Goal: Task Accomplishment & Management: Use online tool/utility

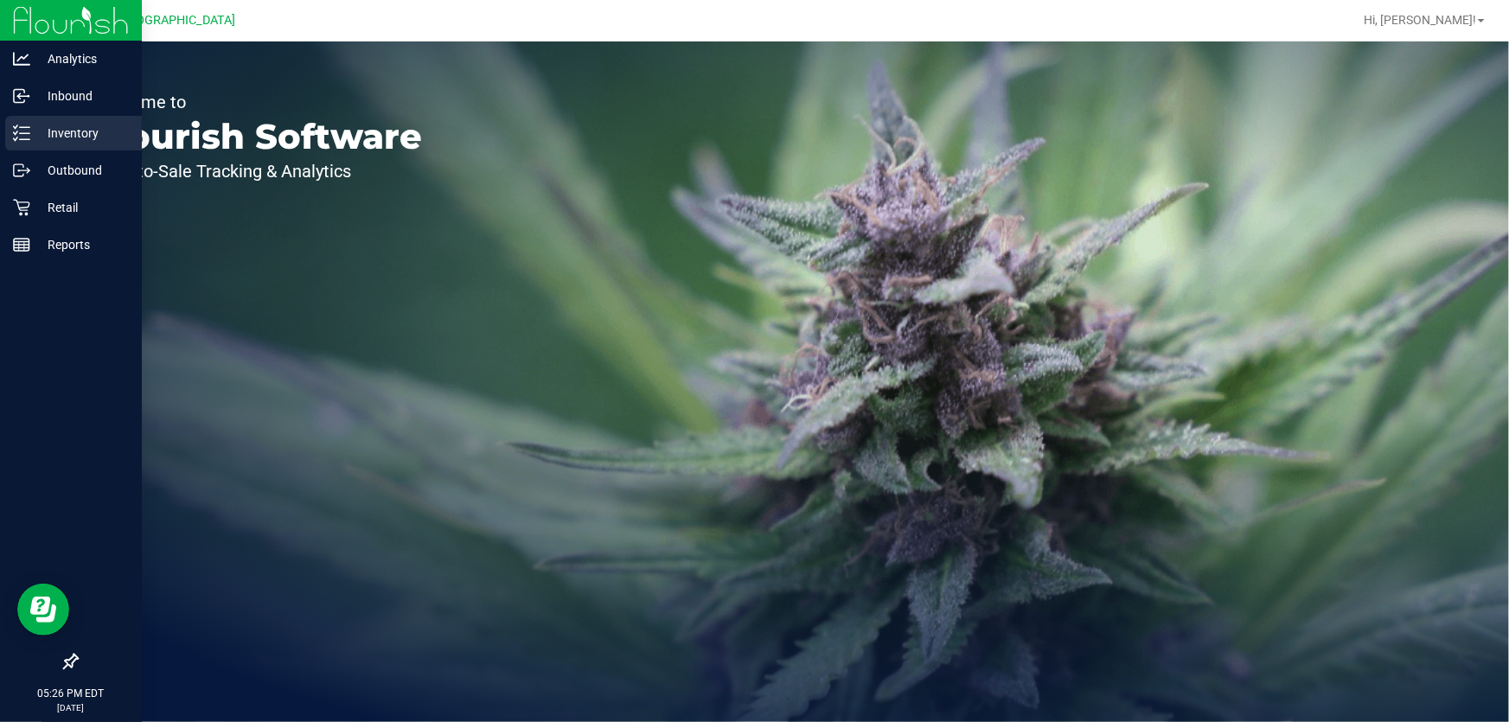
click at [10, 134] on div "Inventory" at bounding box center [73, 133] width 137 height 35
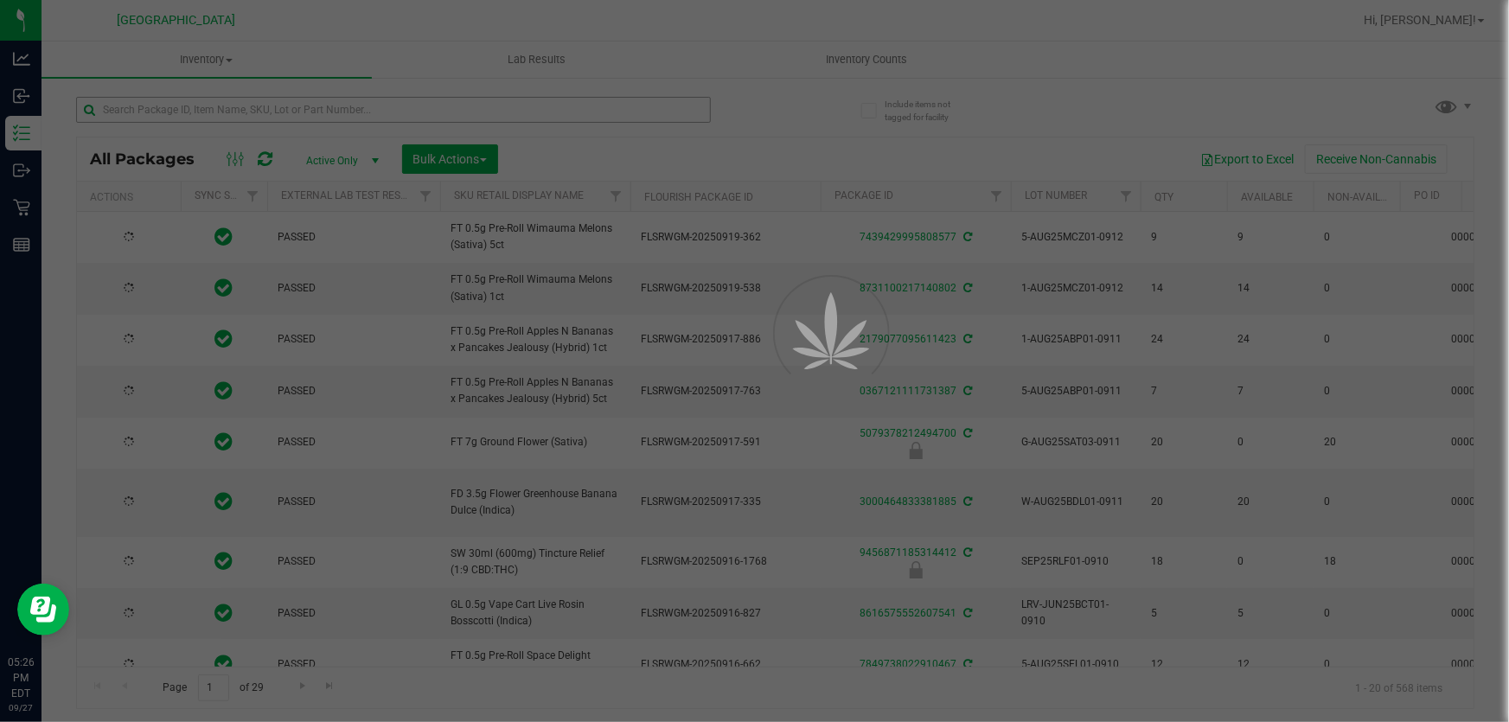
click at [170, 116] on div at bounding box center [754, 361] width 1509 height 722
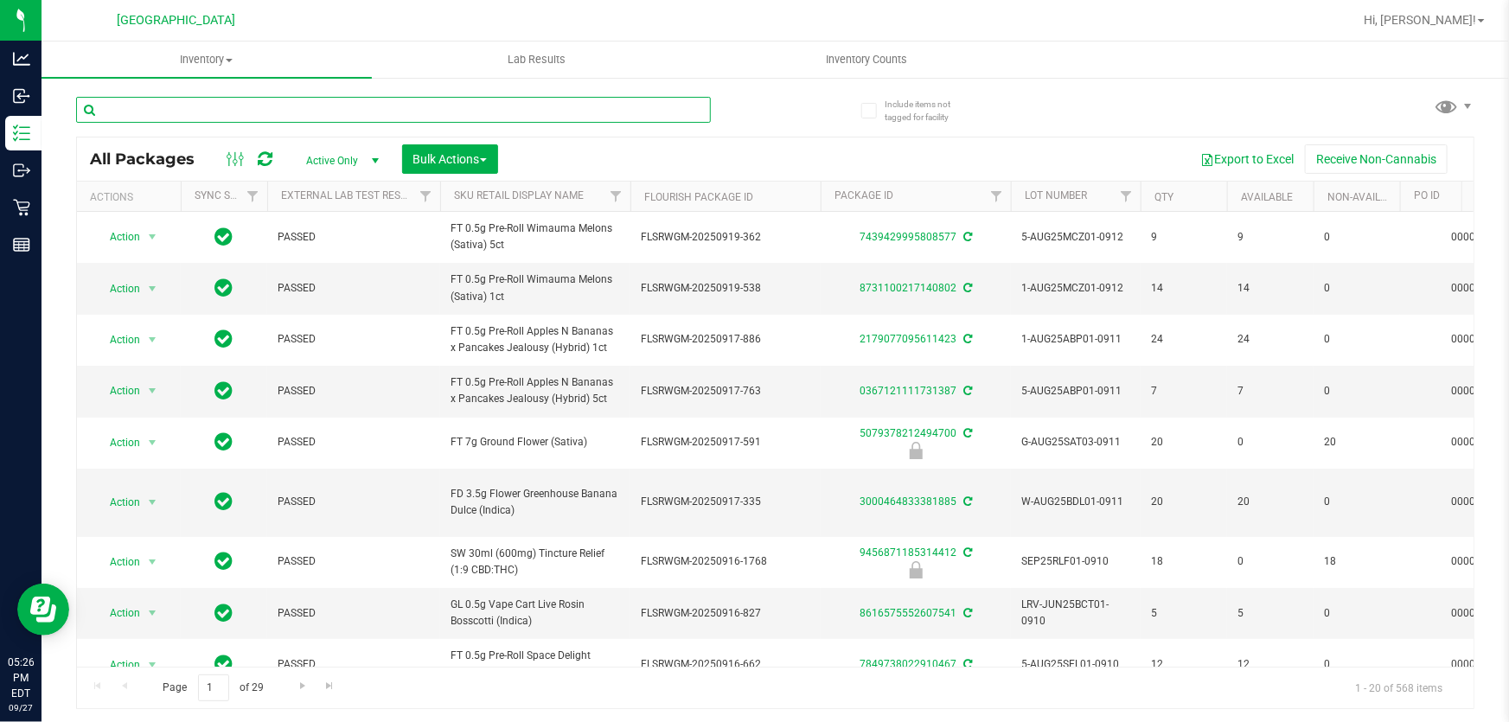
click at [170, 104] on input "text" at bounding box center [393, 110] width 635 height 26
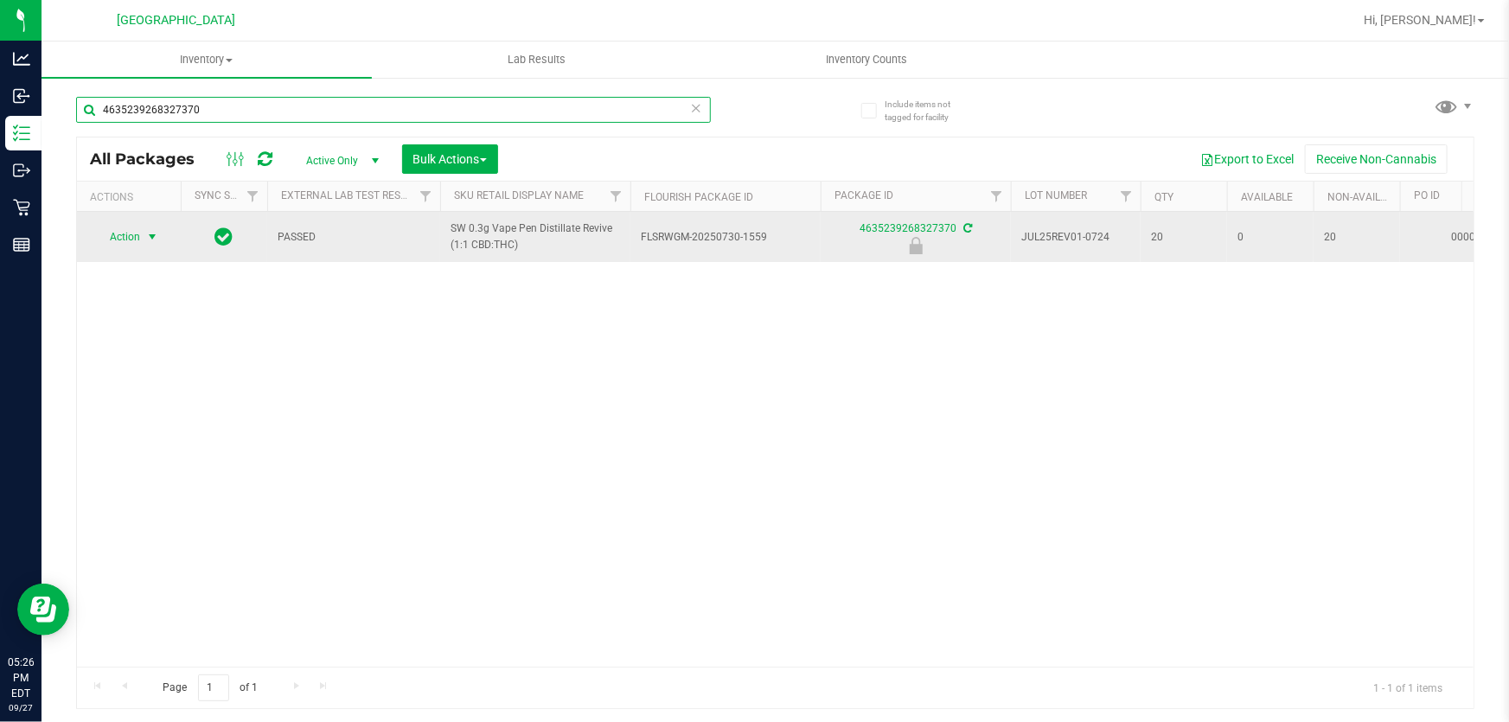
type input "4635239268327370"
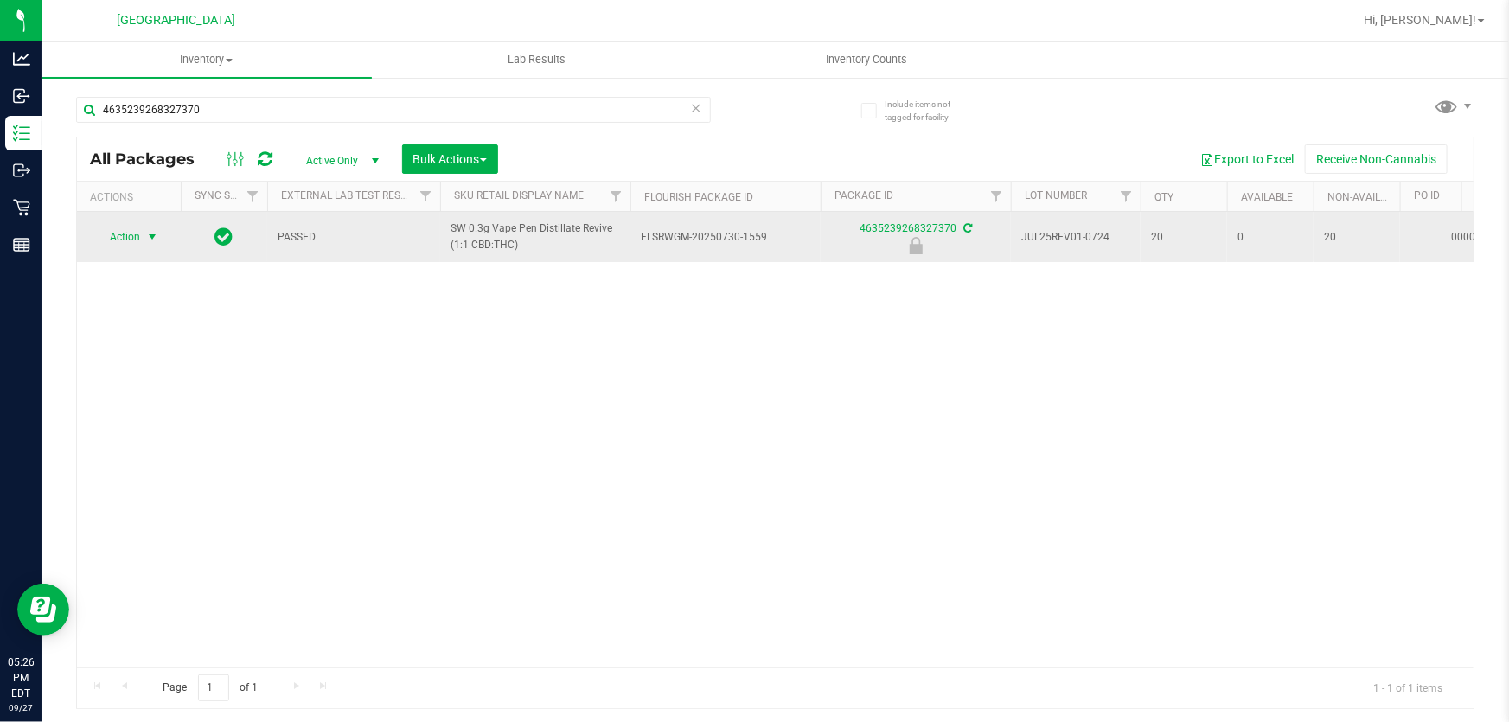
click at [121, 232] on span "Action" at bounding box center [117, 237] width 47 height 24
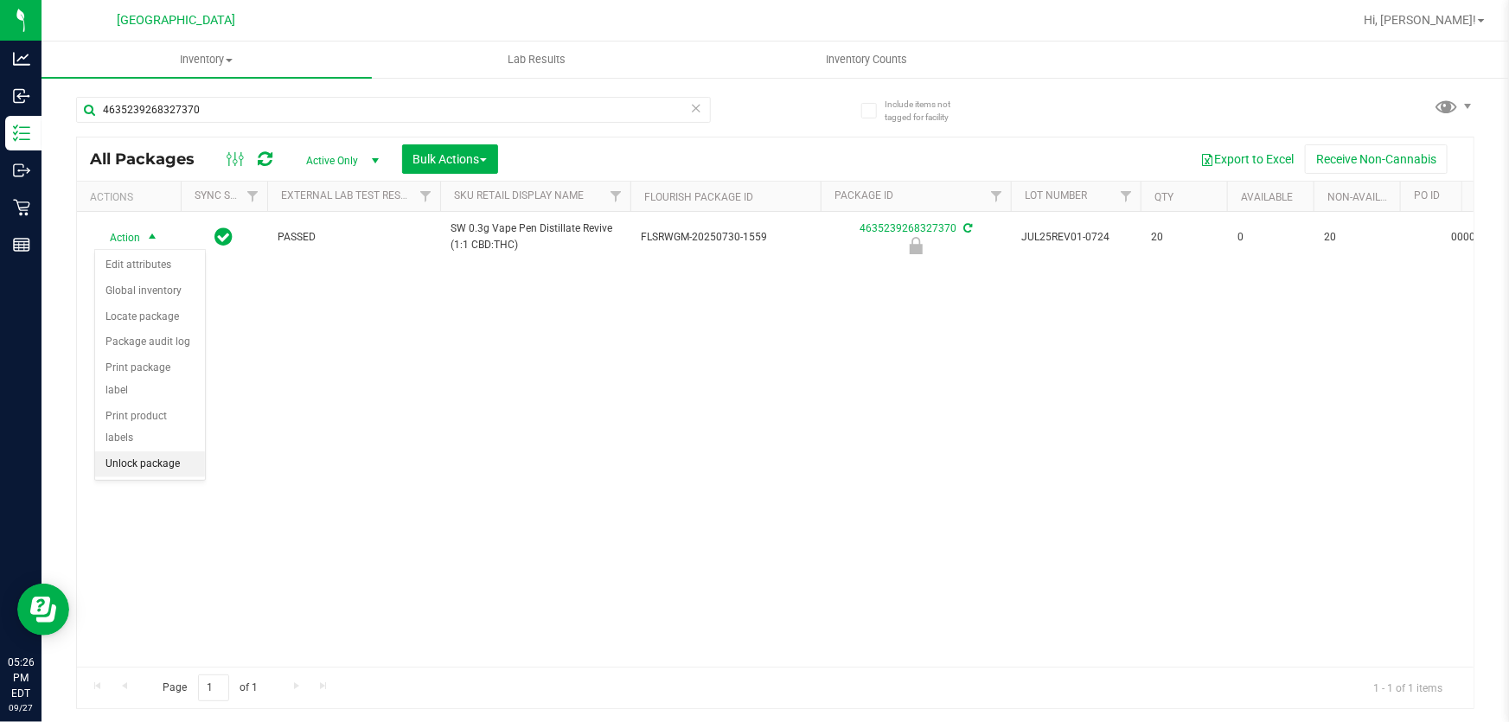
click at [144, 452] on li "Unlock package" at bounding box center [150, 465] width 110 height 26
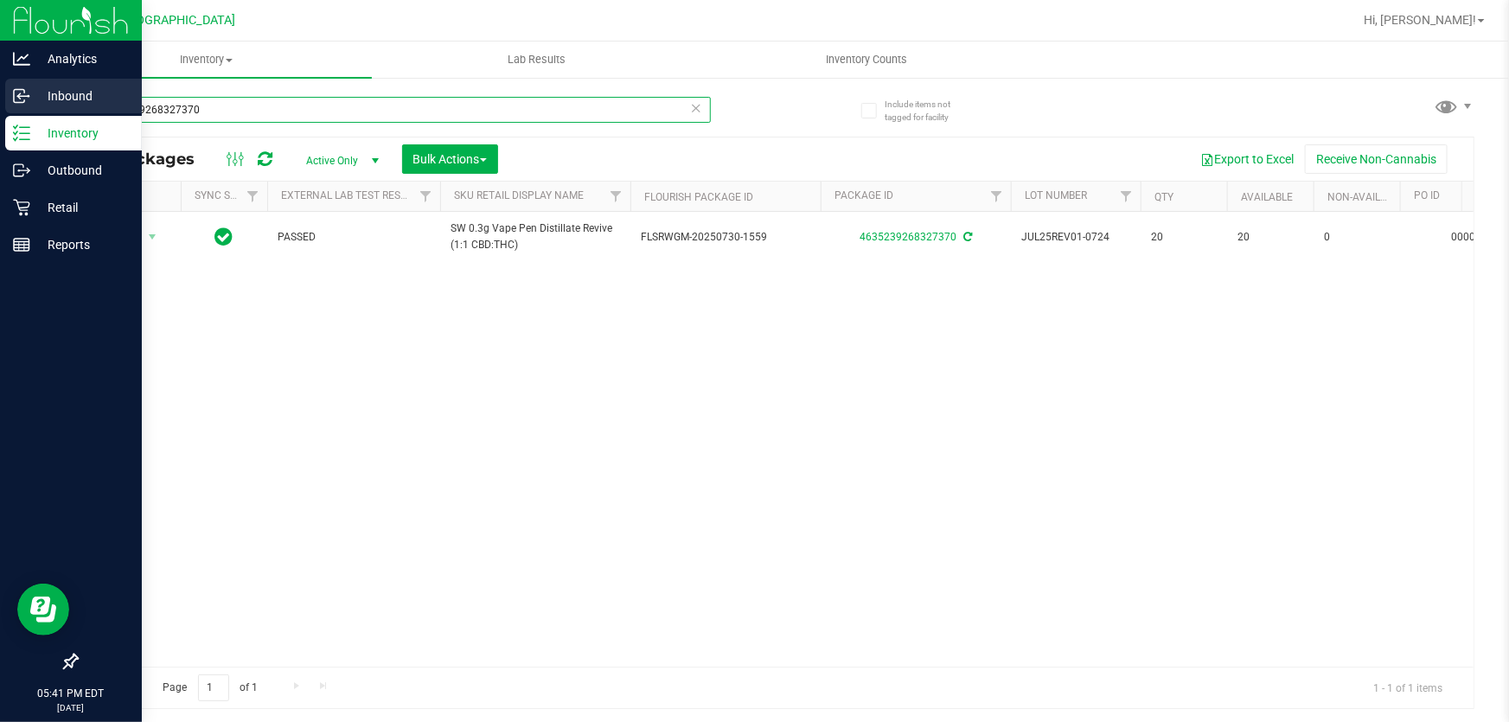
drag, startPoint x: 251, startPoint y: 111, endPoint x: 0, endPoint y: 86, distance: 252.0
click at [4, 86] on div "Analytics Inbound Inventory Outbound Retail Reports 05:41 PM EDT [DATE] 09/27 […" at bounding box center [754, 361] width 1509 height 722
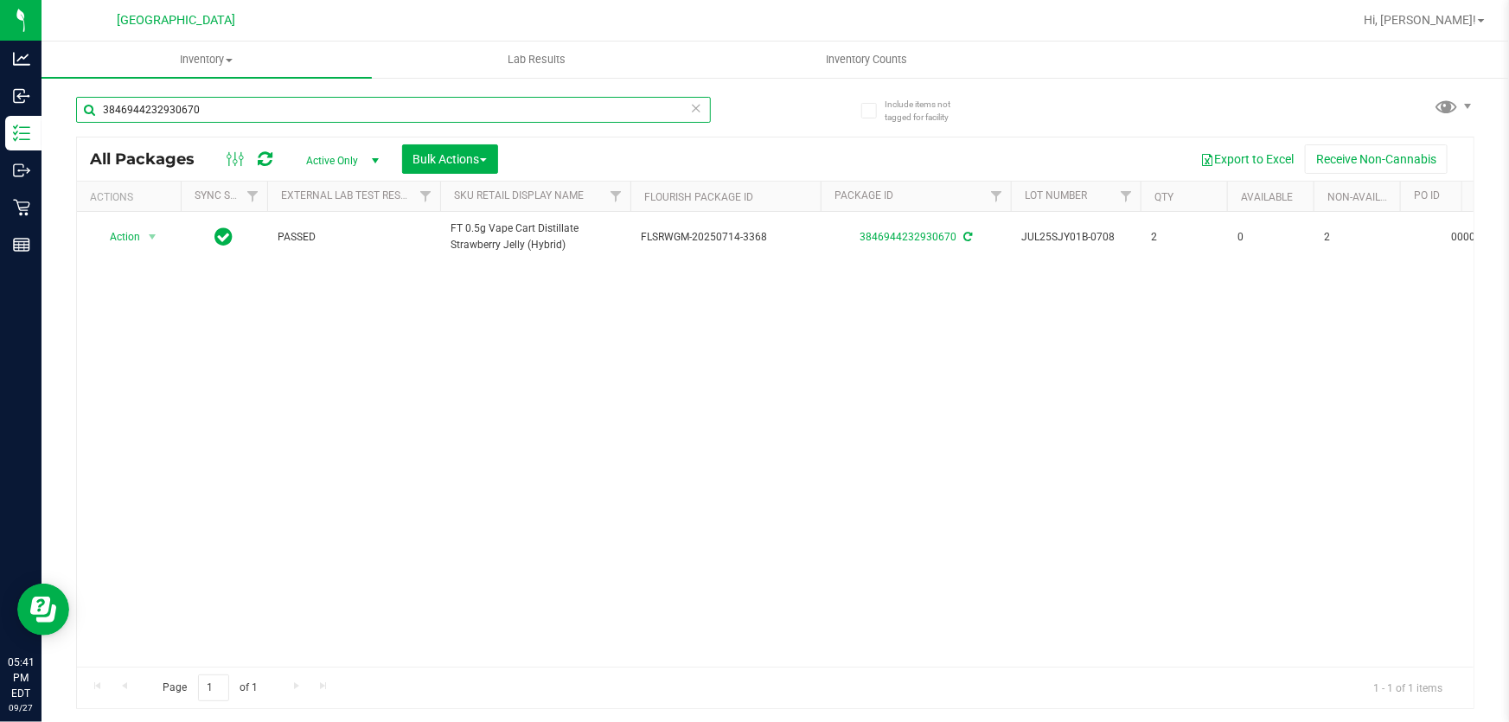
type input "3846944232930670"
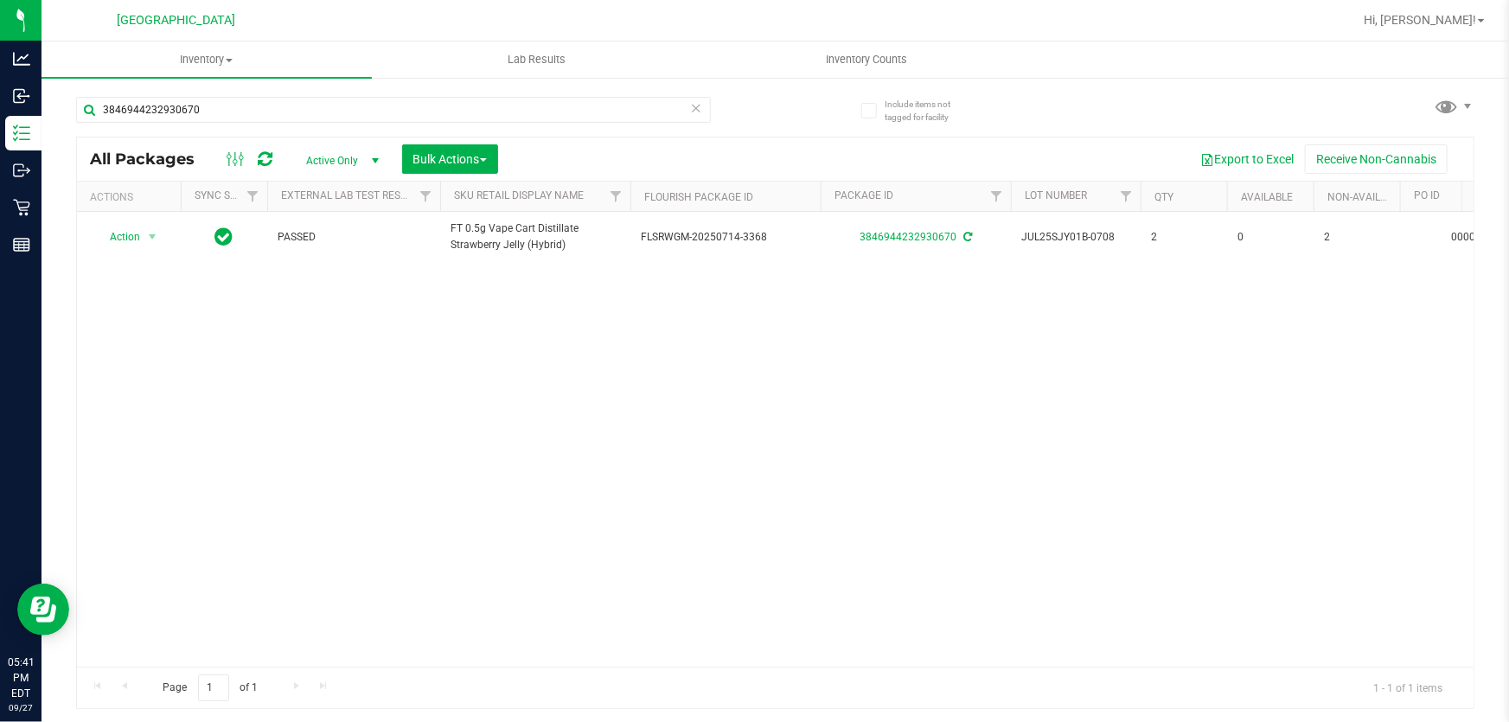
click at [695, 105] on icon at bounding box center [696, 107] width 12 height 21
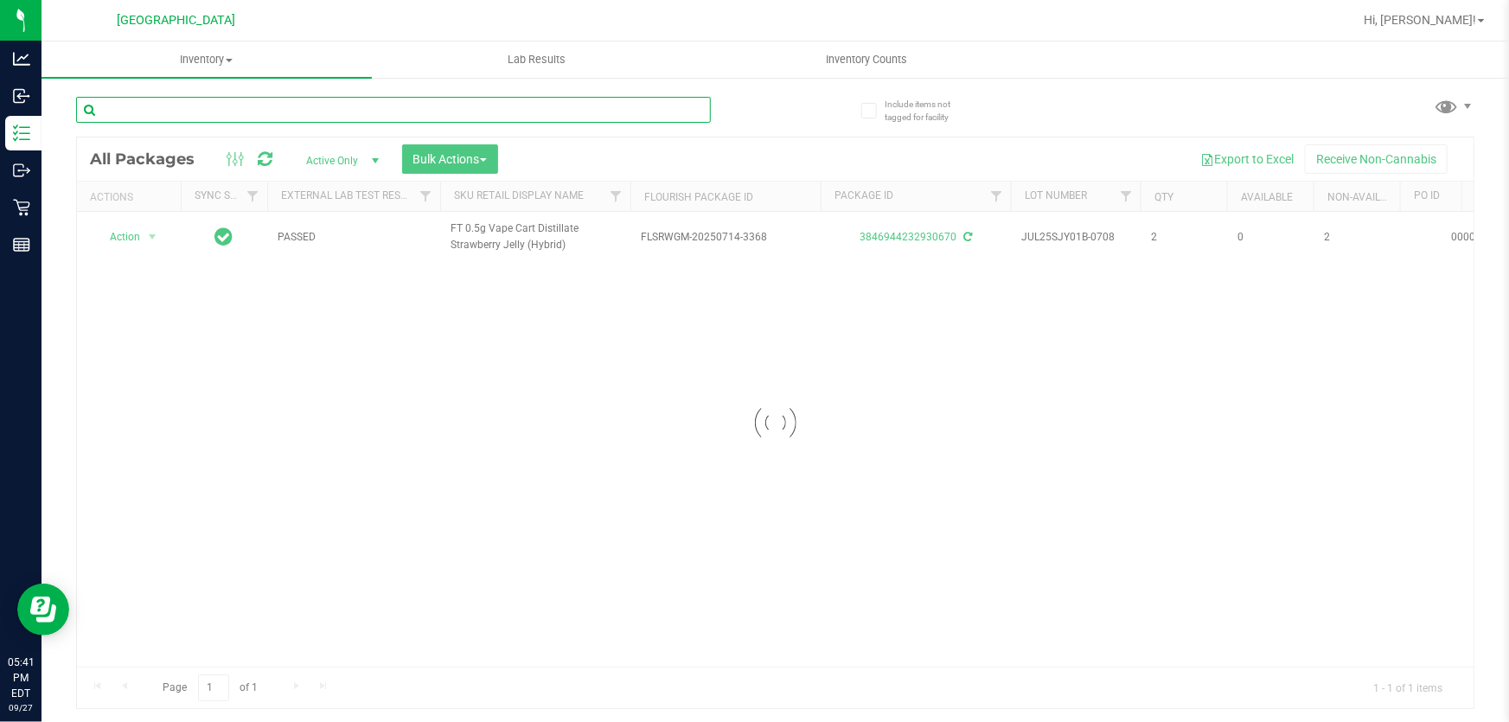
click at [594, 118] on input "text" at bounding box center [393, 110] width 635 height 26
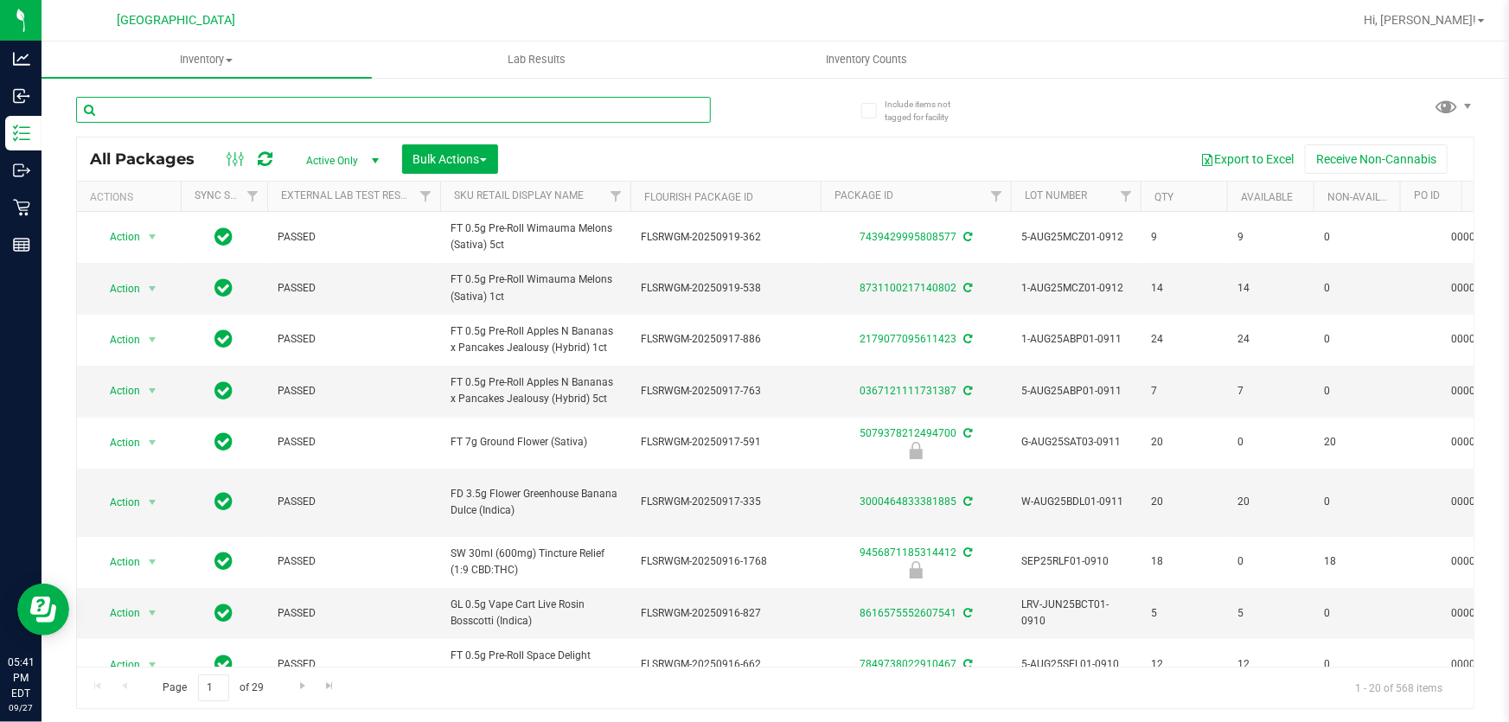
click at [518, 108] on input "text" at bounding box center [393, 110] width 635 height 26
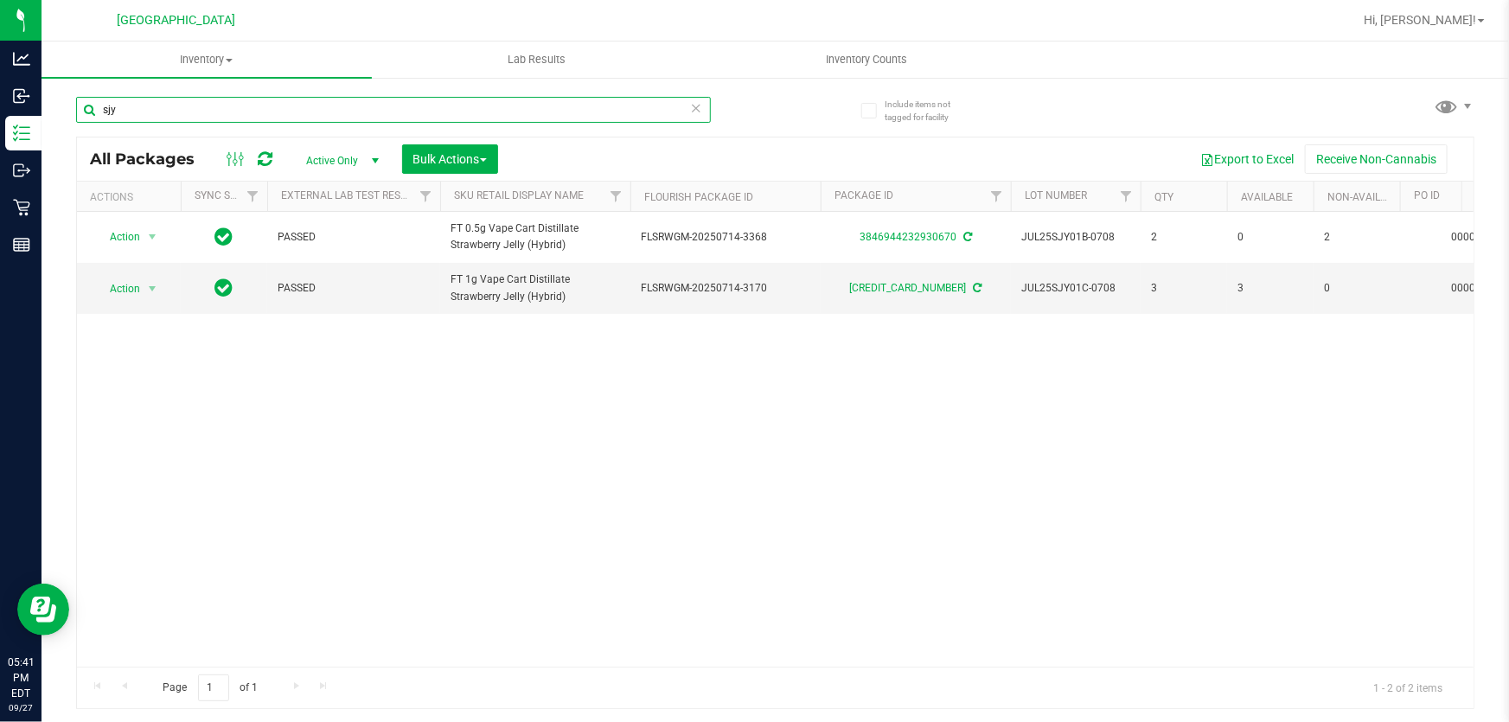
type input "sjy"
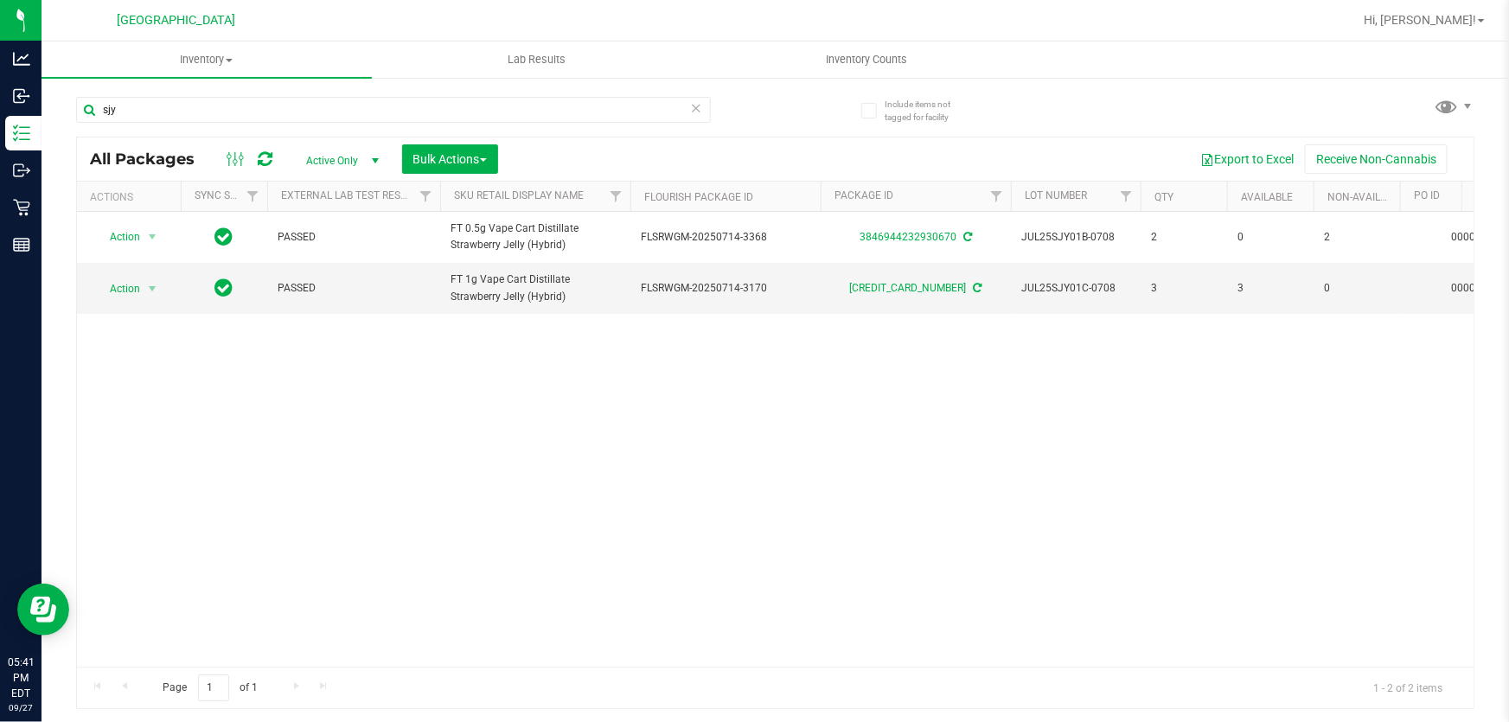
click at [695, 106] on icon at bounding box center [696, 107] width 12 height 21
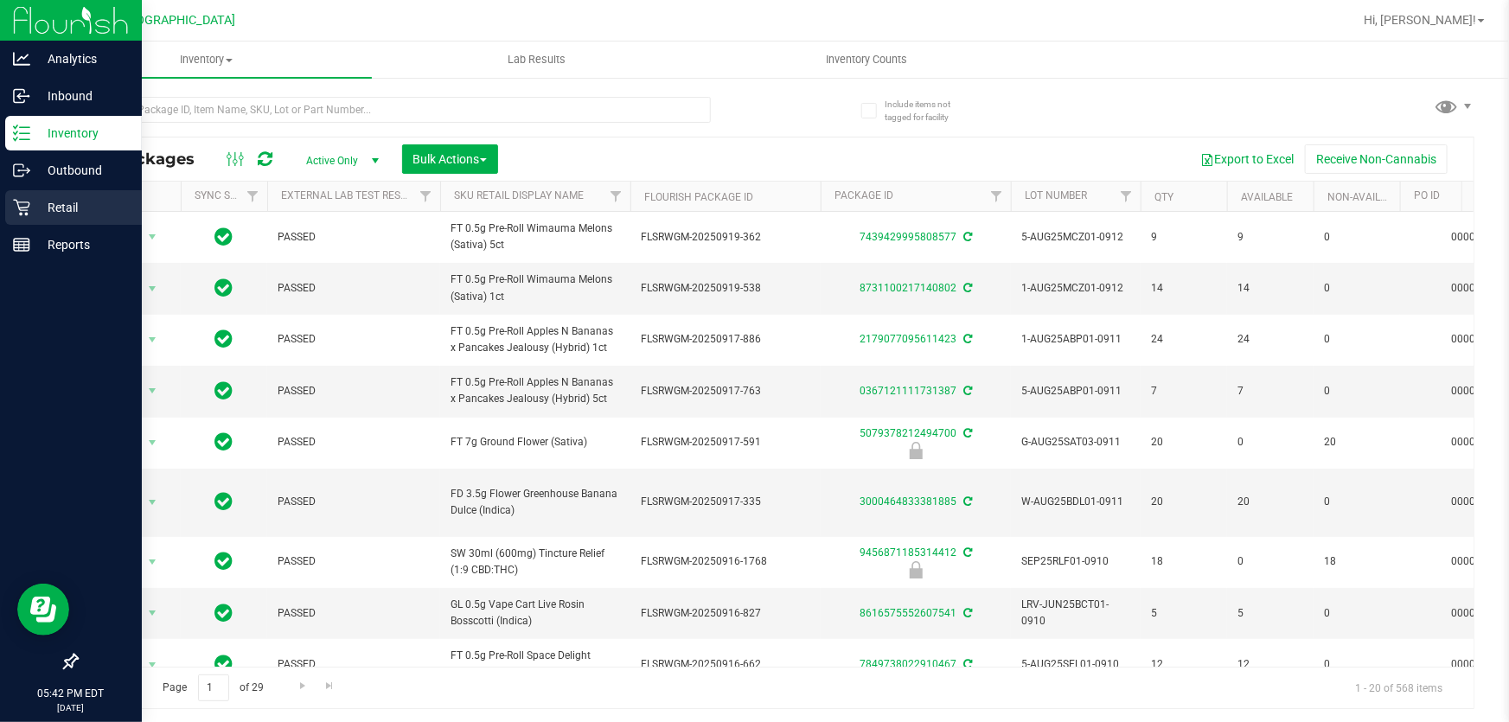
click at [76, 201] on p "Retail" at bounding box center [82, 207] width 104 height 21
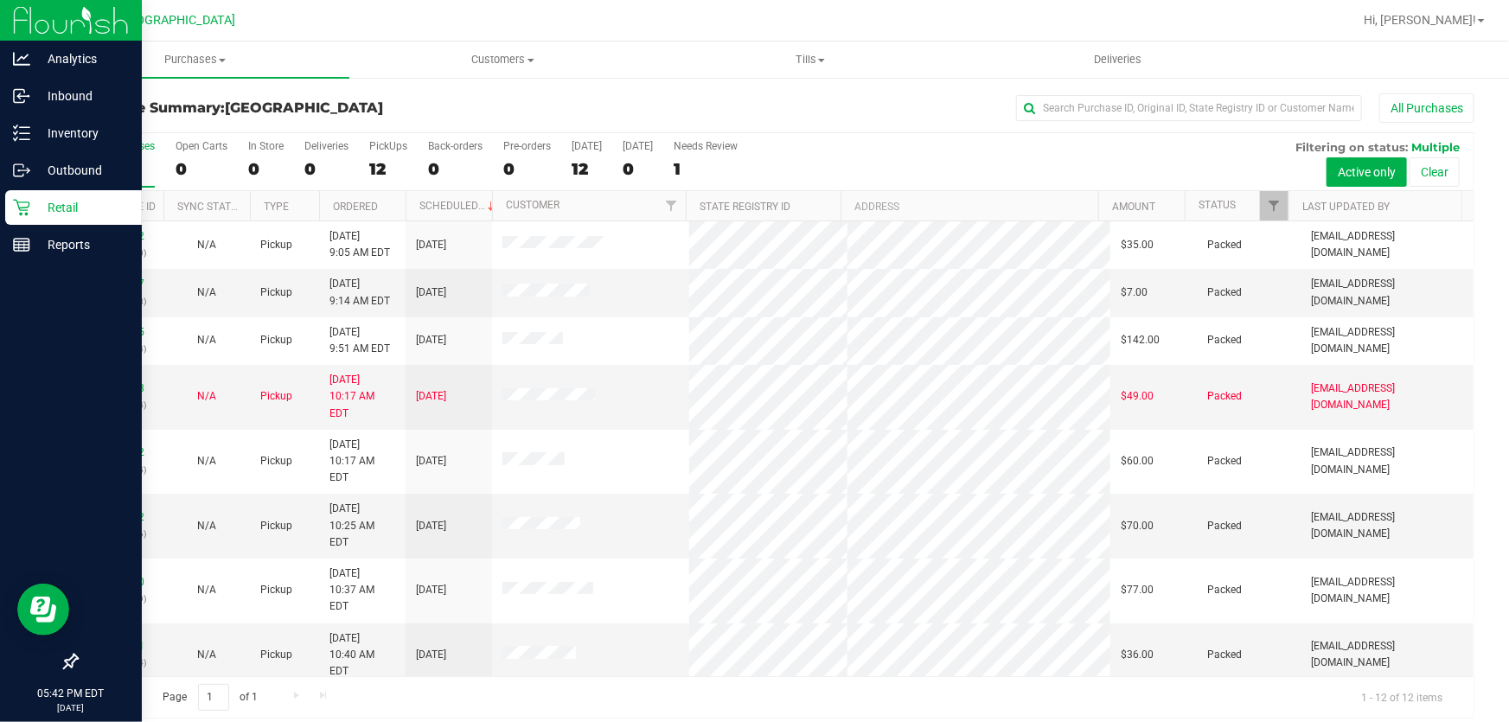
click at [35, 204] on p "Retail" at bounding box center [82, 207] width 104 height 21
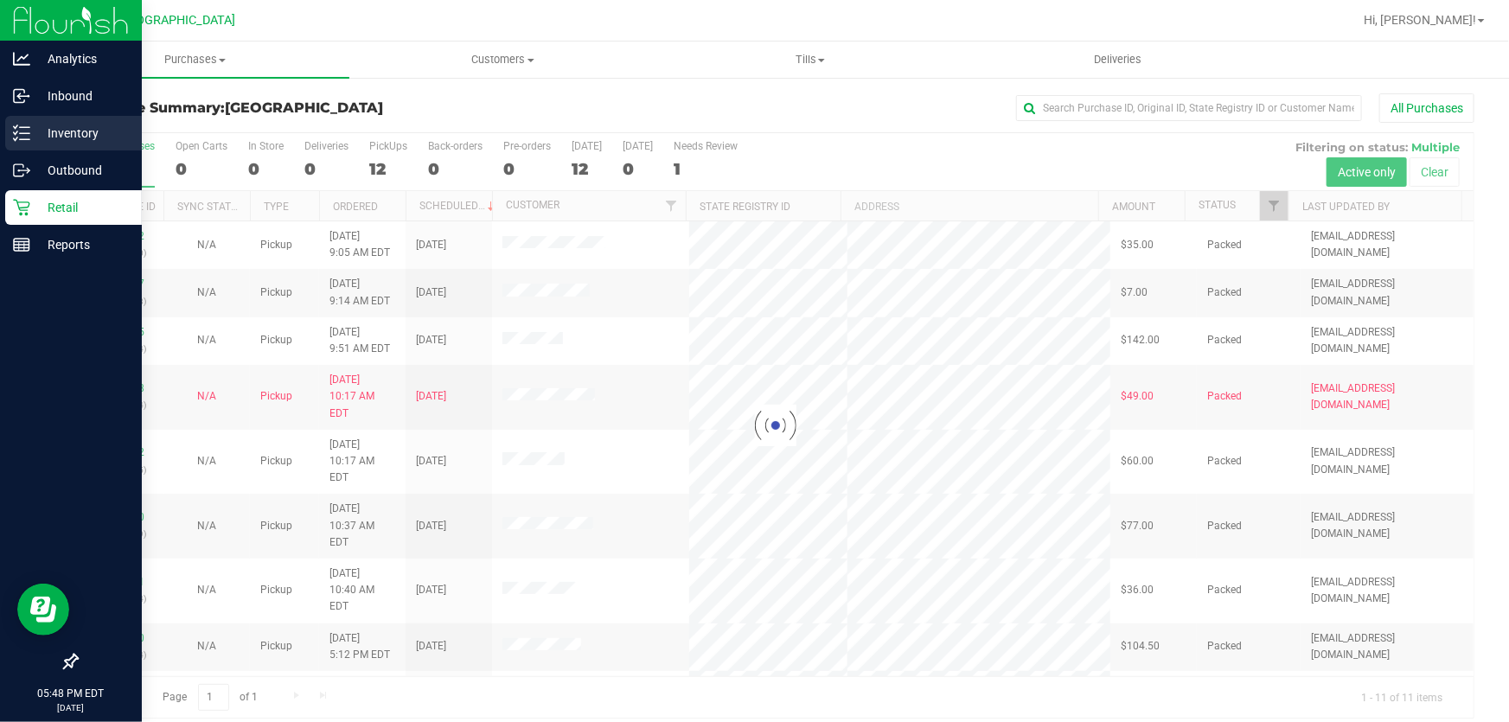
click at [55, 134] on p "Inventory" at bounding box center [82, 133] width 104 height 21
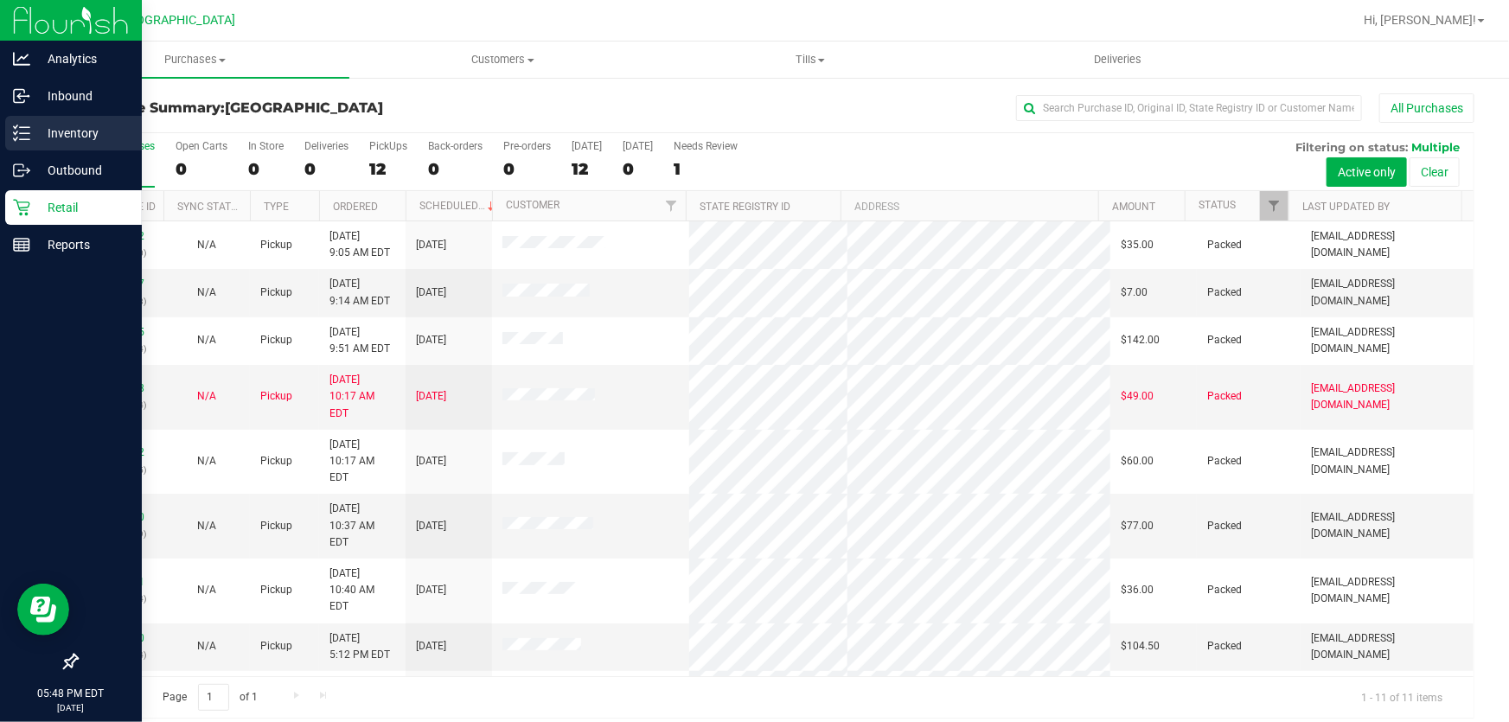
click at [37, 132] on p "Inventory" at bounding box center [82, 133] width 104 height 21
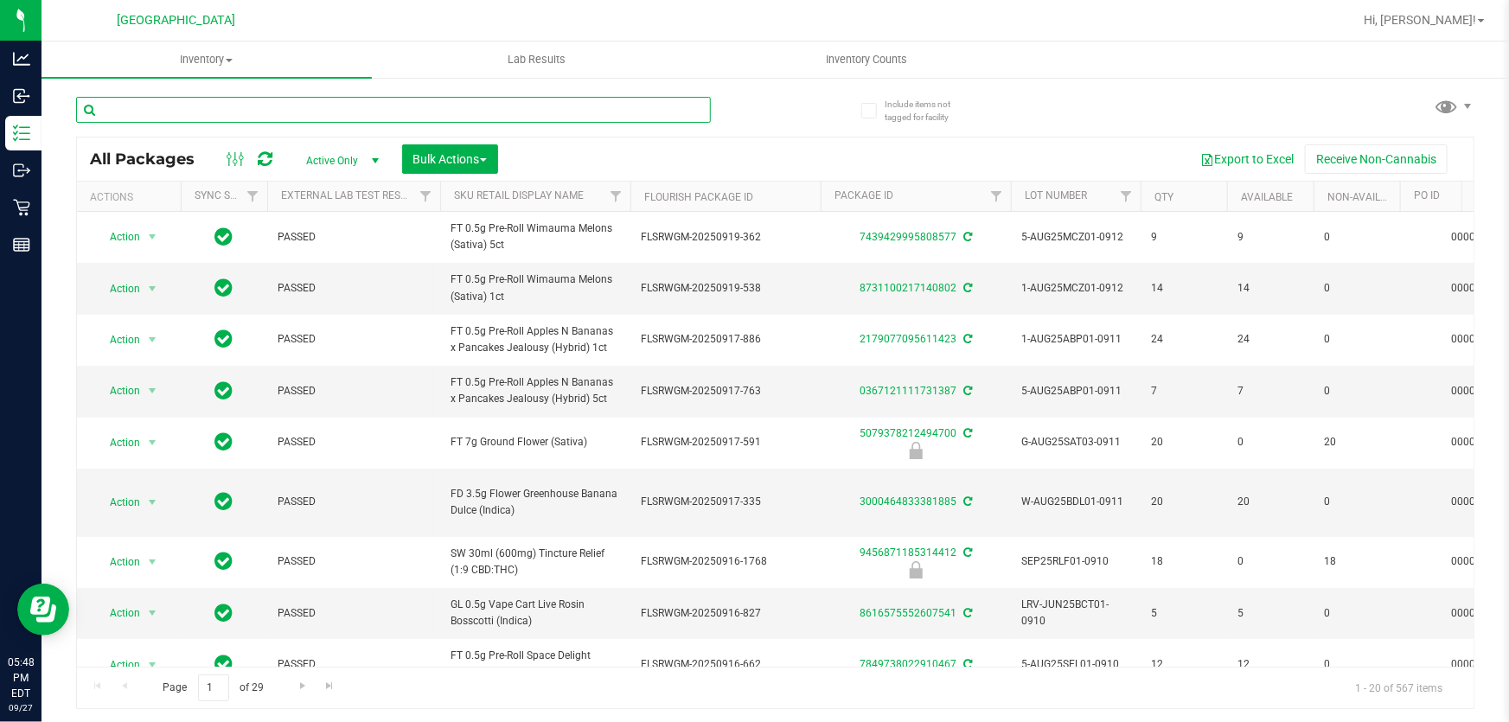
click at [333, 105] on input "text" at bounding box center [393, 110] width 635 height 26
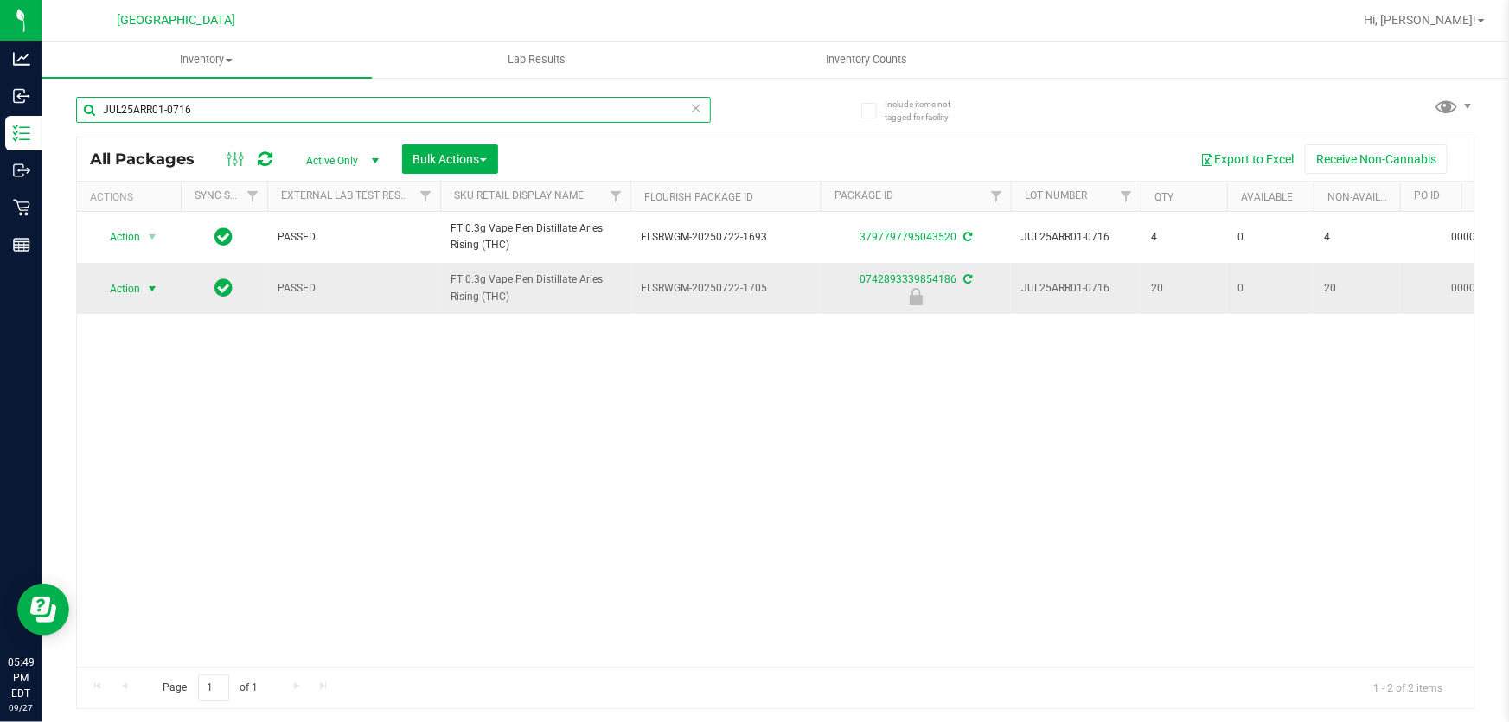
type input "JUL25ARR01-0716"
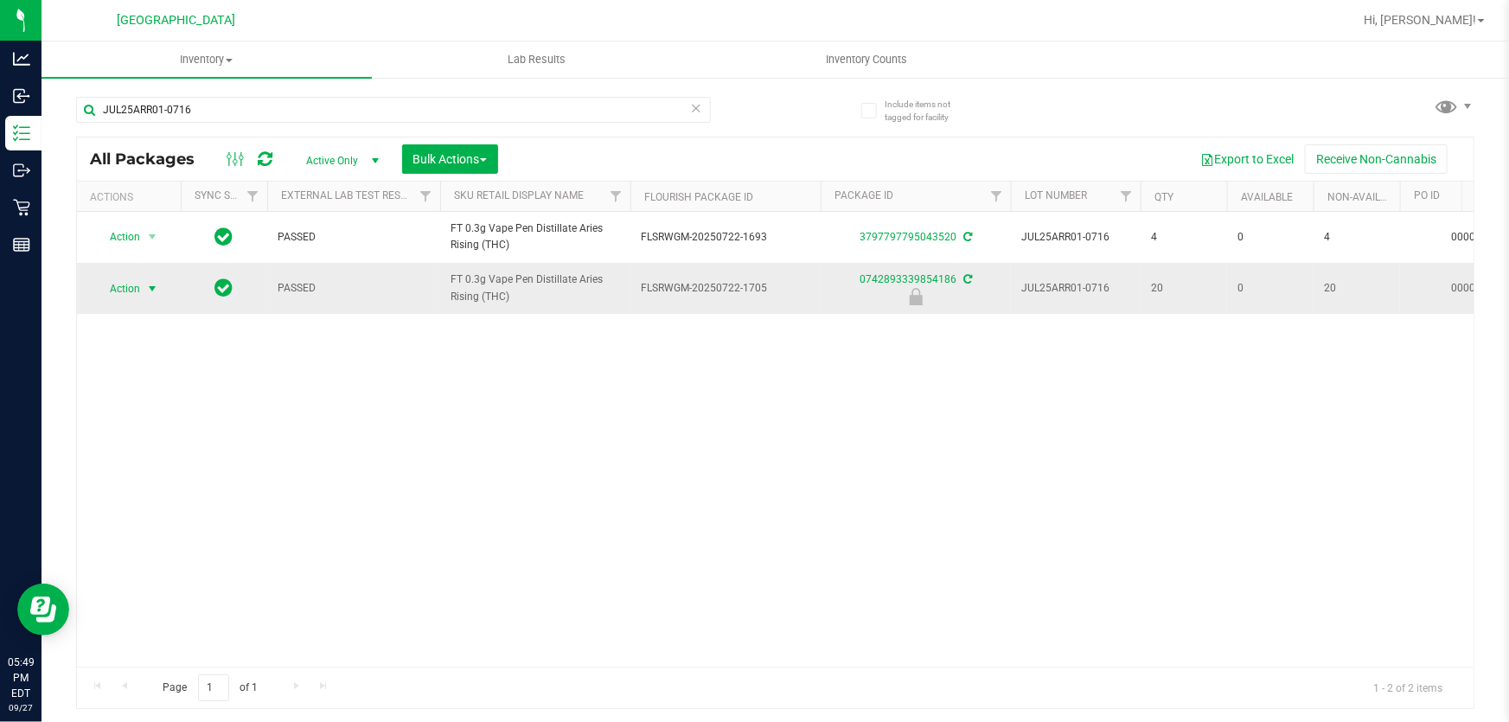
click at [156, 285] on span "select" at bounding box center [152, 289] width 14 height 14
click at [166, 503] on li "Unlock package" at bounding box center [150, 516] width 110 height 26
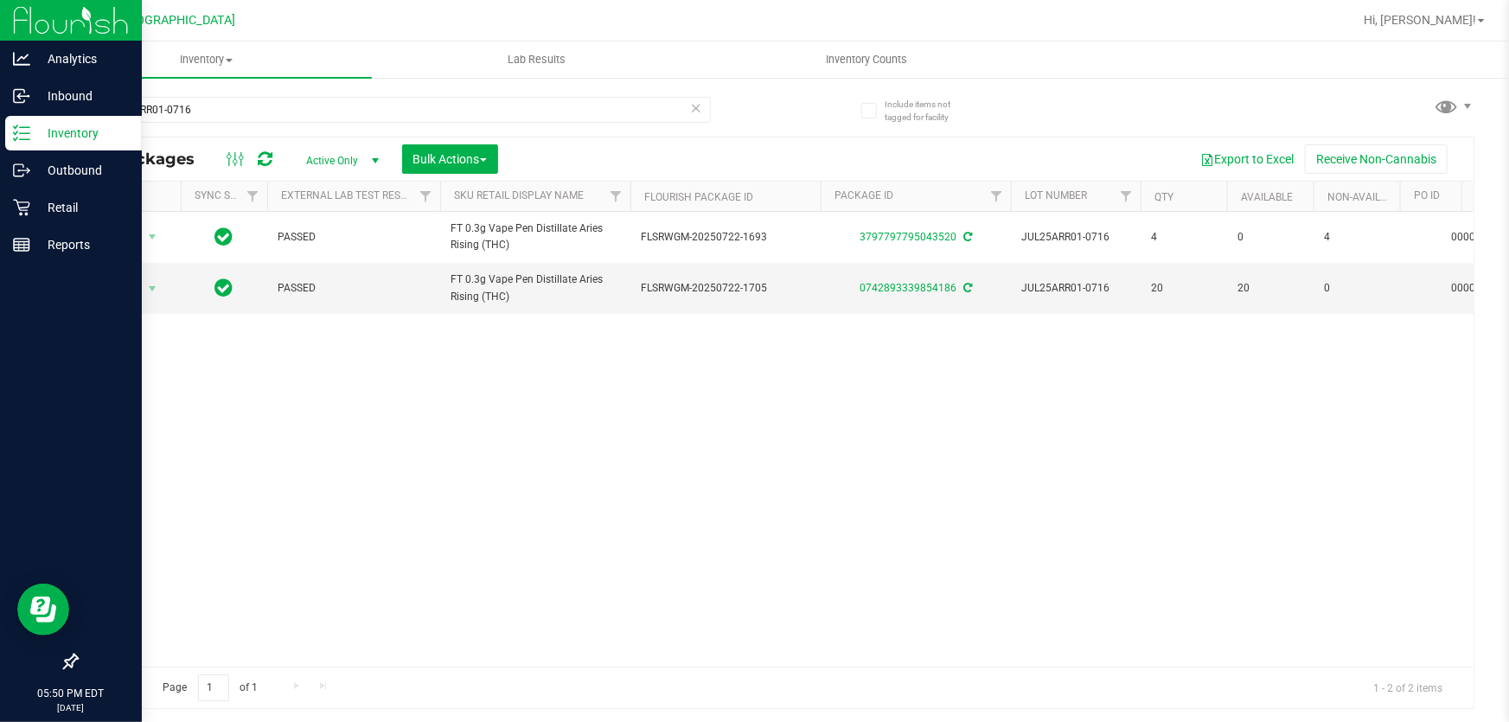
click at [93, 134] on p "Inventory" at bounding box center [82, 133] width 104 height 21
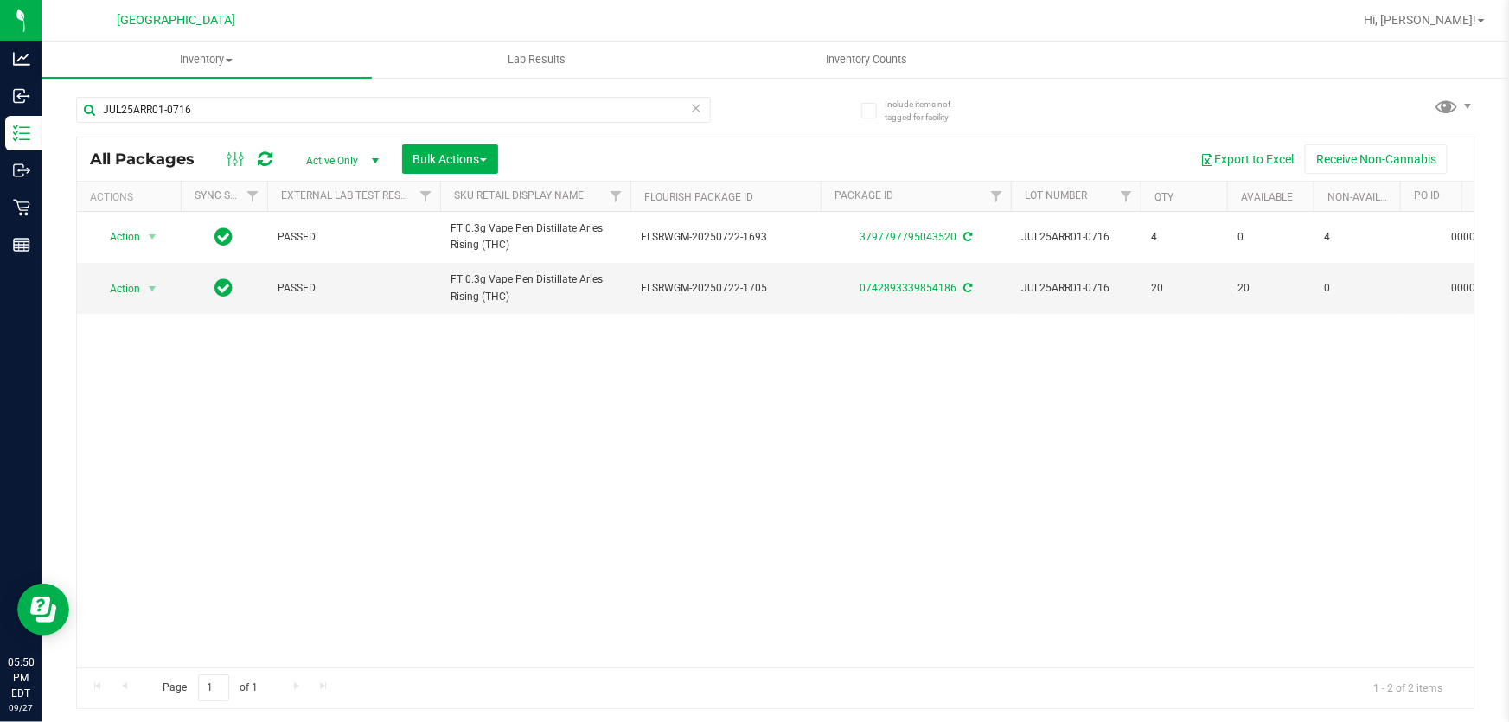
click at [692, 110] on icon at bounding box center [696, 107] width 12 height 21
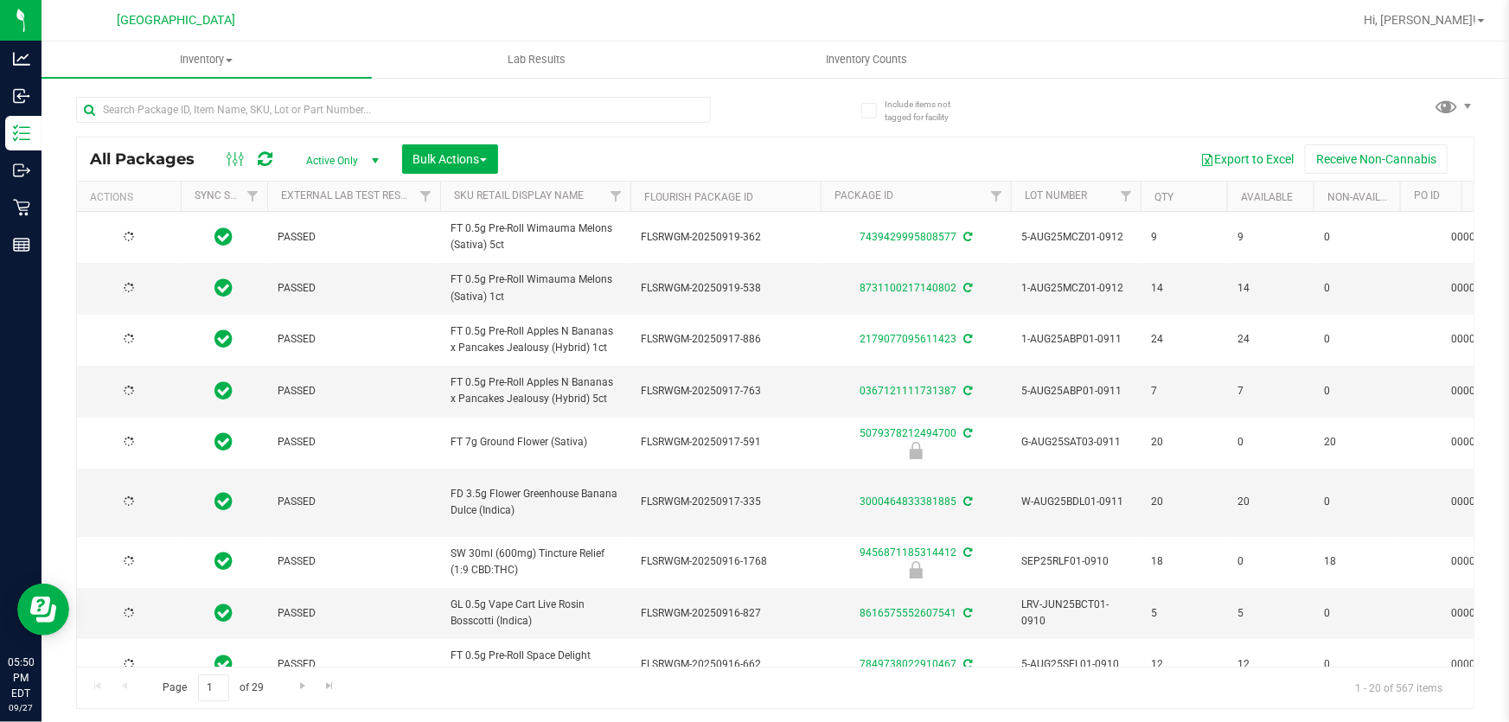
type input "[DATE]"
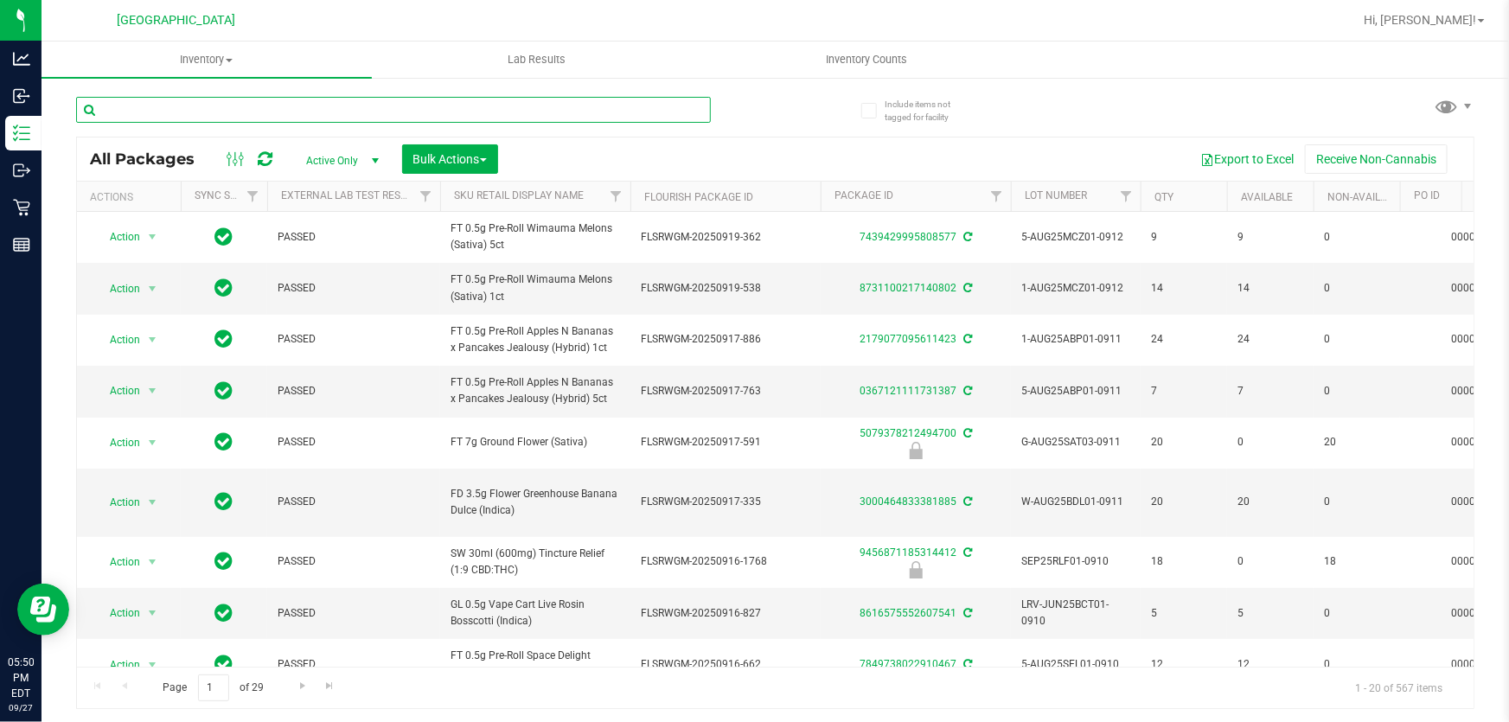
click at [271, 104] on input "text" at bounding box center [393, 110] width 635 height 26
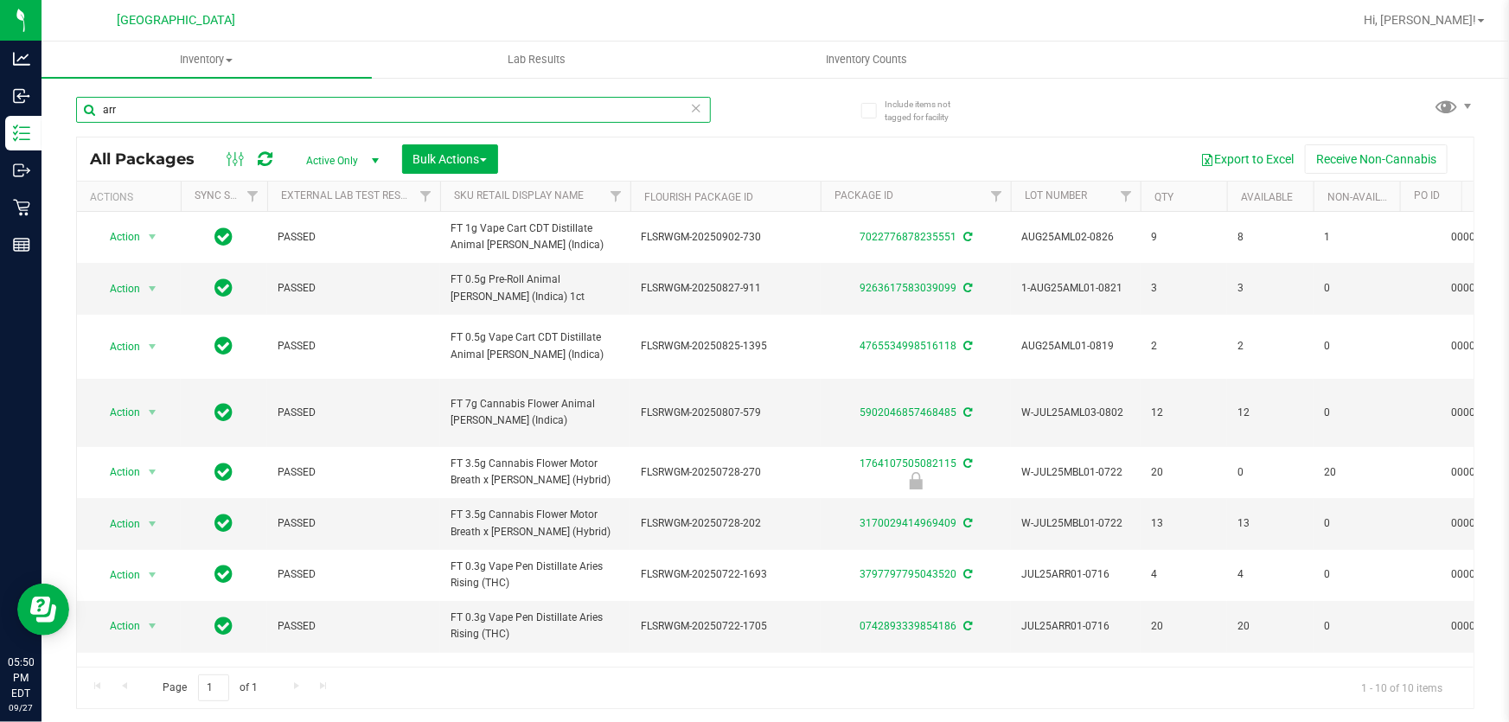
click at [298, 106] on input "arr" at bounding box center [393, 110] width 635 height 26
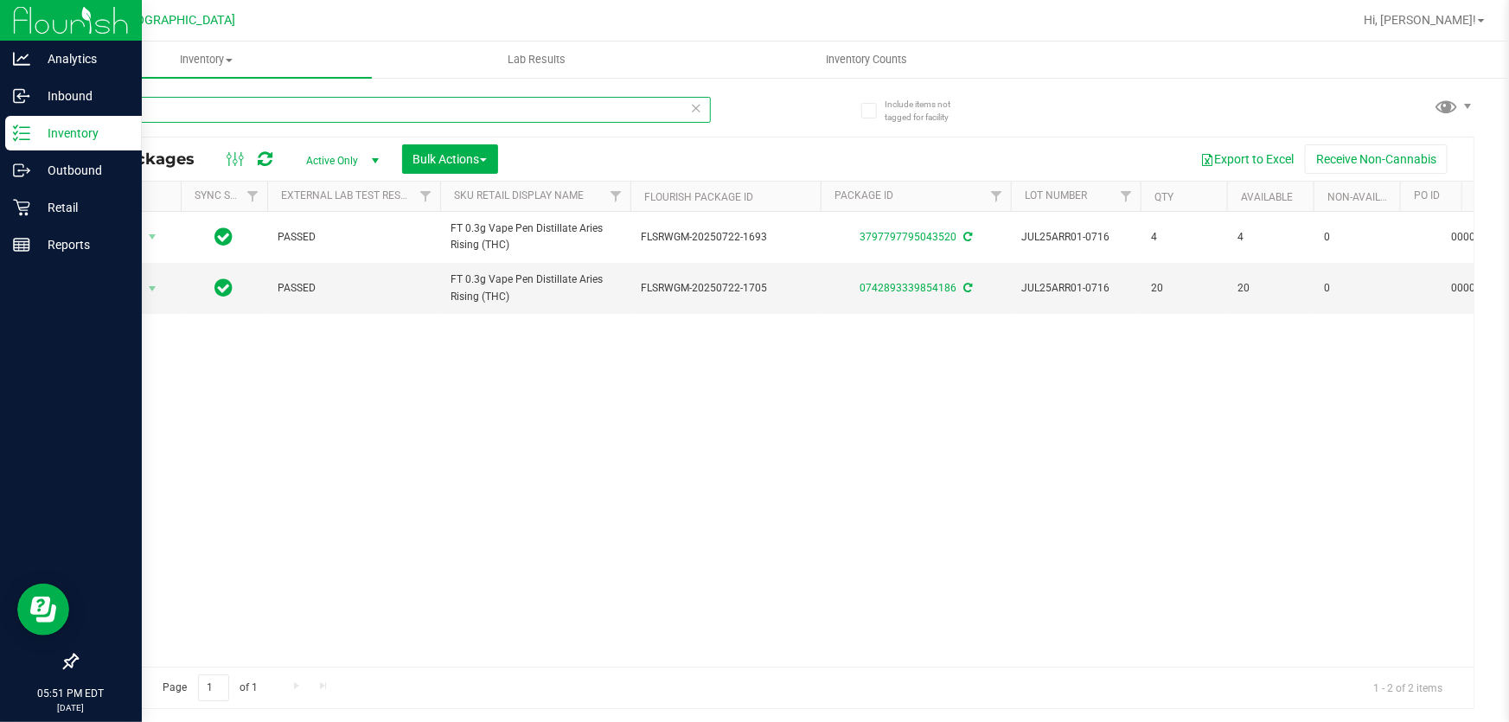
drag, startPoint x: 352, startPoint y: 118, endPoint x: 0, endPoint y: 17, distance: 366.1
click at [0, 17] on div "Analytics Inbound Inventory Outbound Retail Reports 05:51 PM EDT [DATE] 09/27 […" at bounding box center [754, 361] width 1509 height 722
type input "JUL25ARR01-0716"
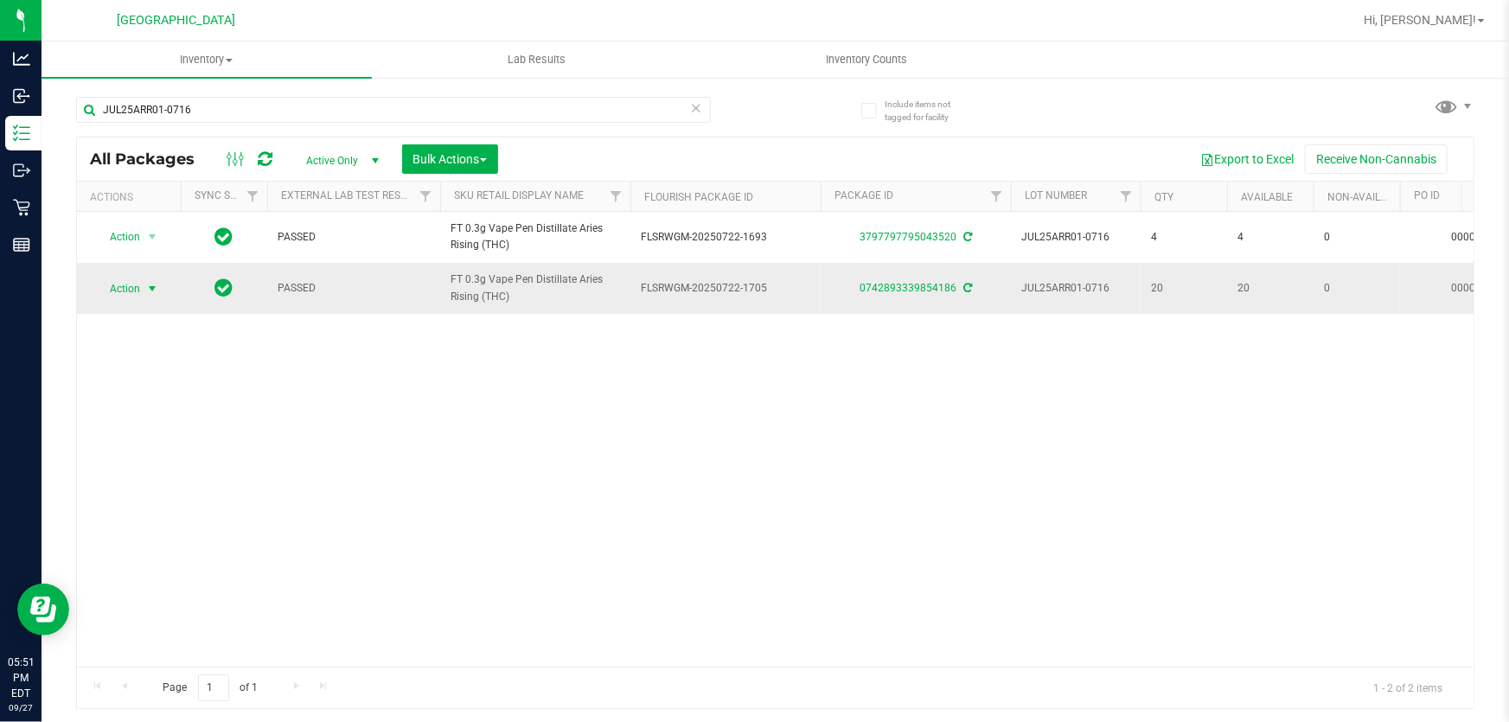
click at [112, 289] on span "Action" at bounding box center [117, 289] width 47 height 24
click at [377, 490] on div "Action Action Adjust qty Create package Edit attributes Global inventory Locate…" at bounding box center [775, 439] width 1397 height 455
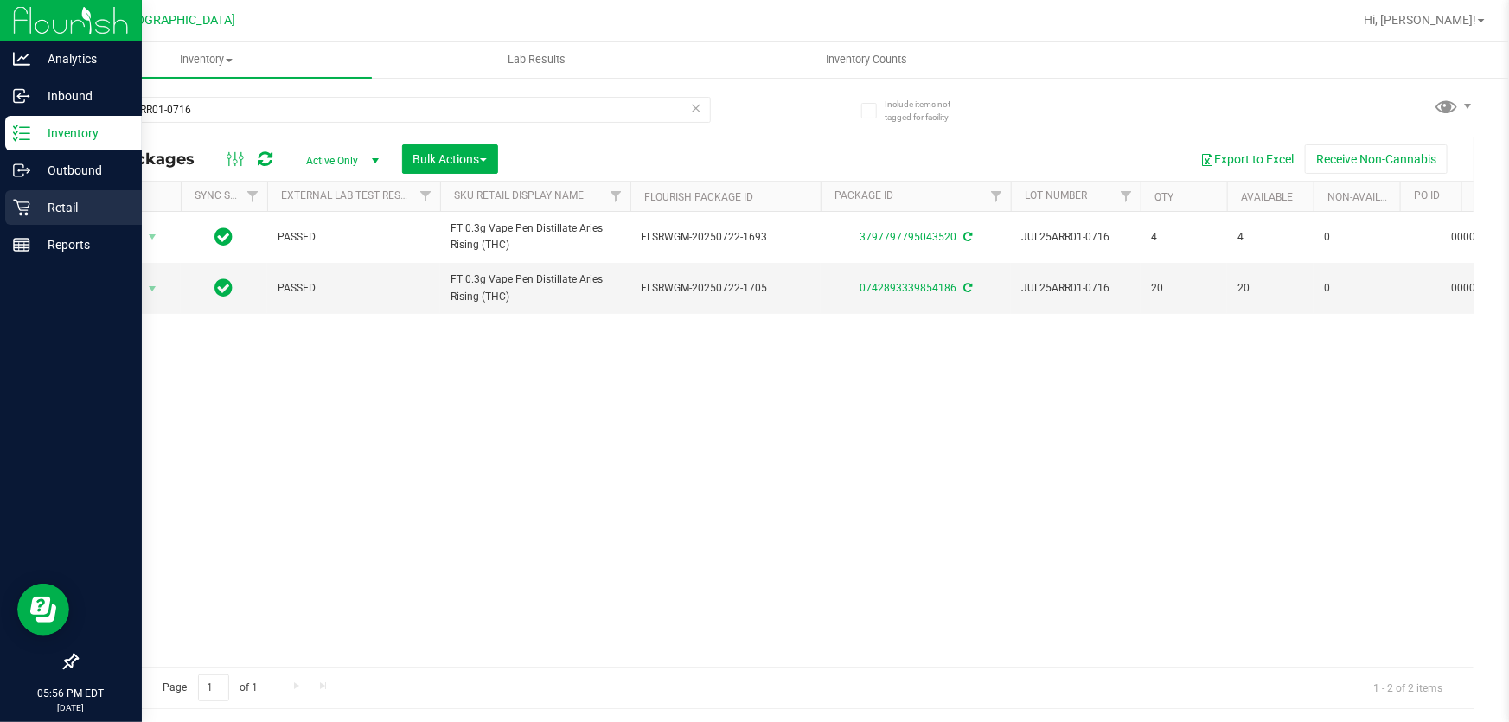
click at [61, 209] on p "Retail" at bounding box center [82, 207] width 104 height 21
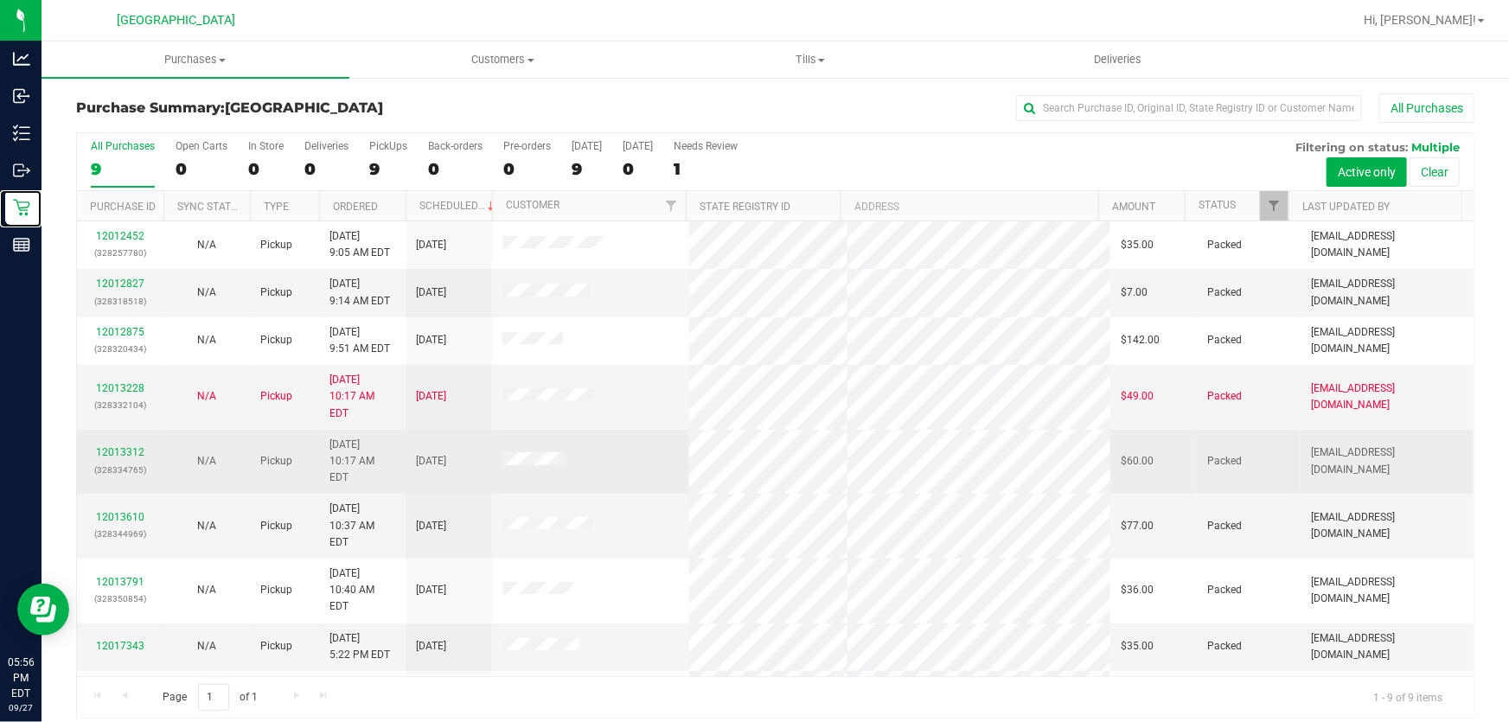
scroll to position [13, 0]
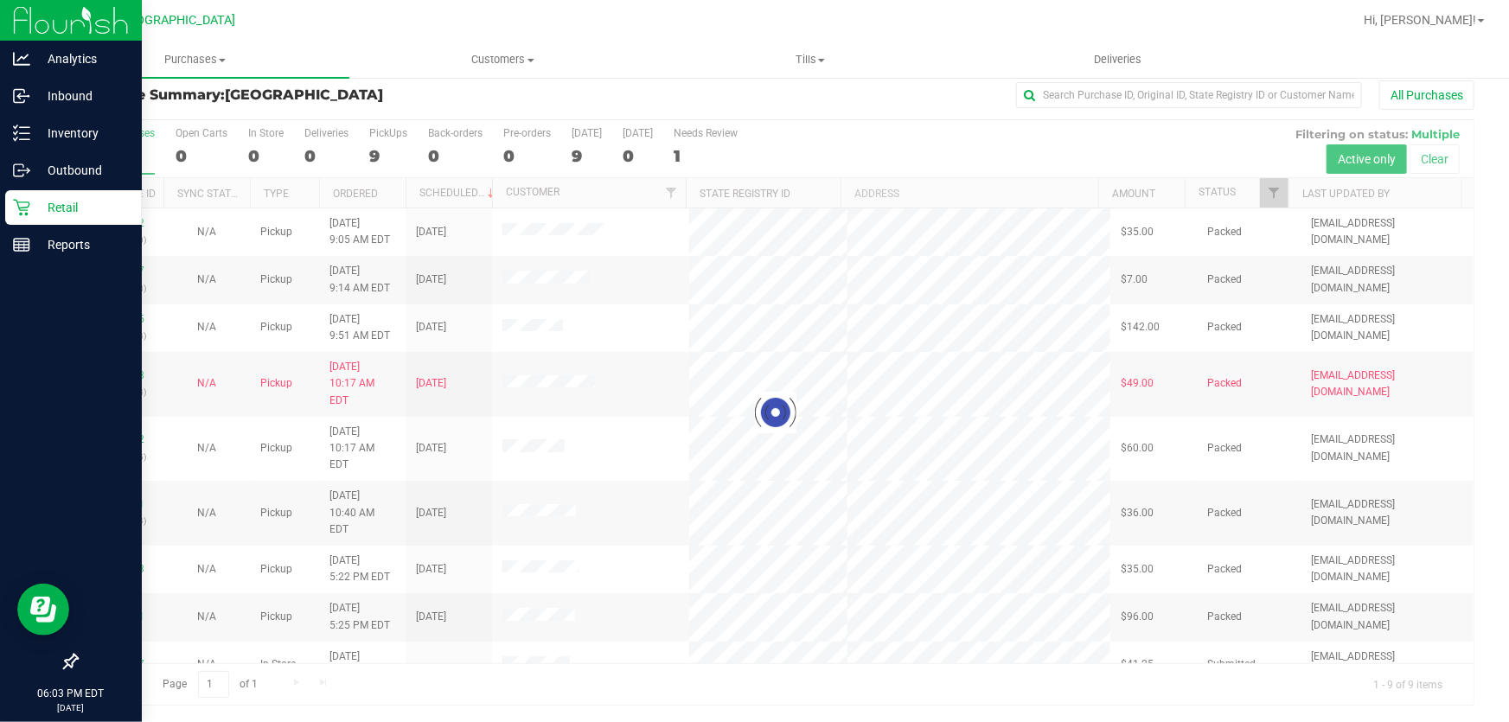
click at [31, 204] on p "Retail" at bounding box center [82, 207] width 104 height 21
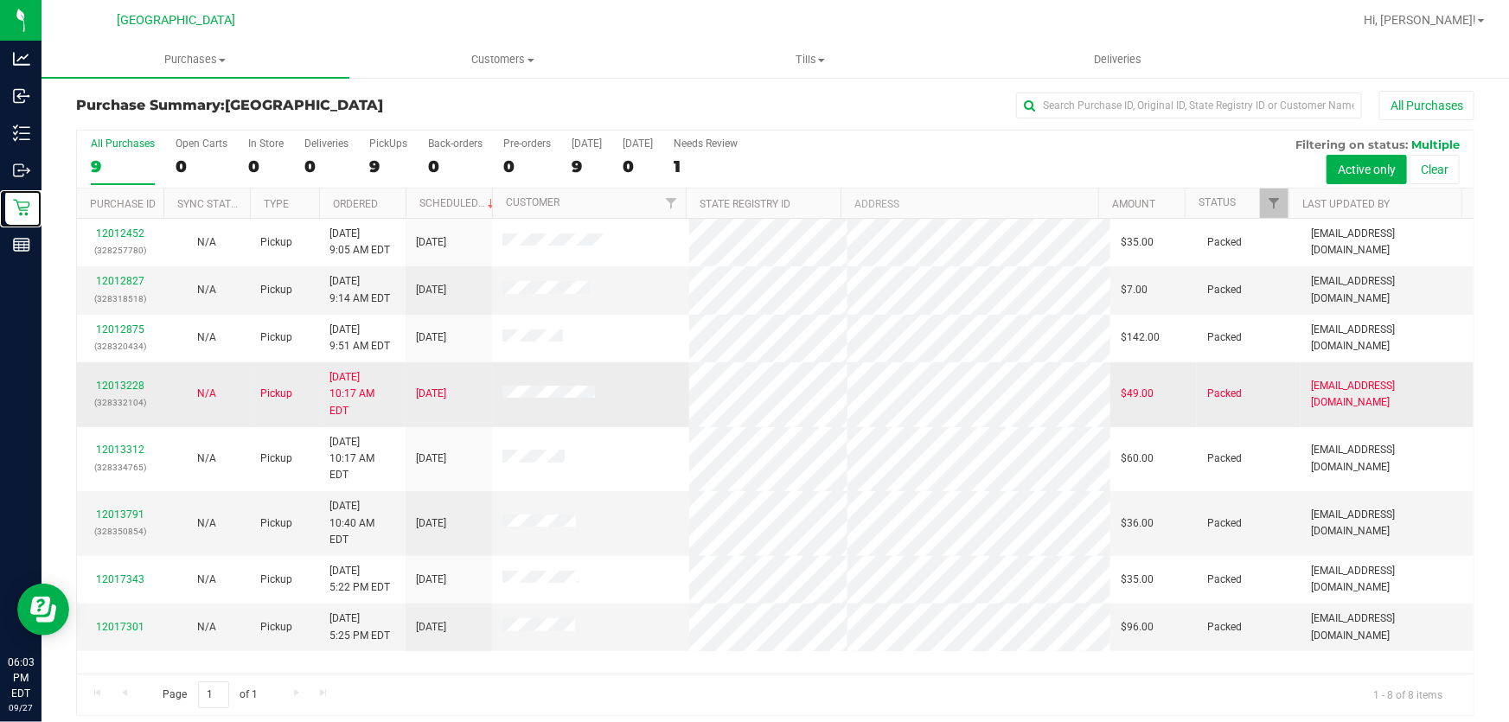
scroll to position [0, 0]
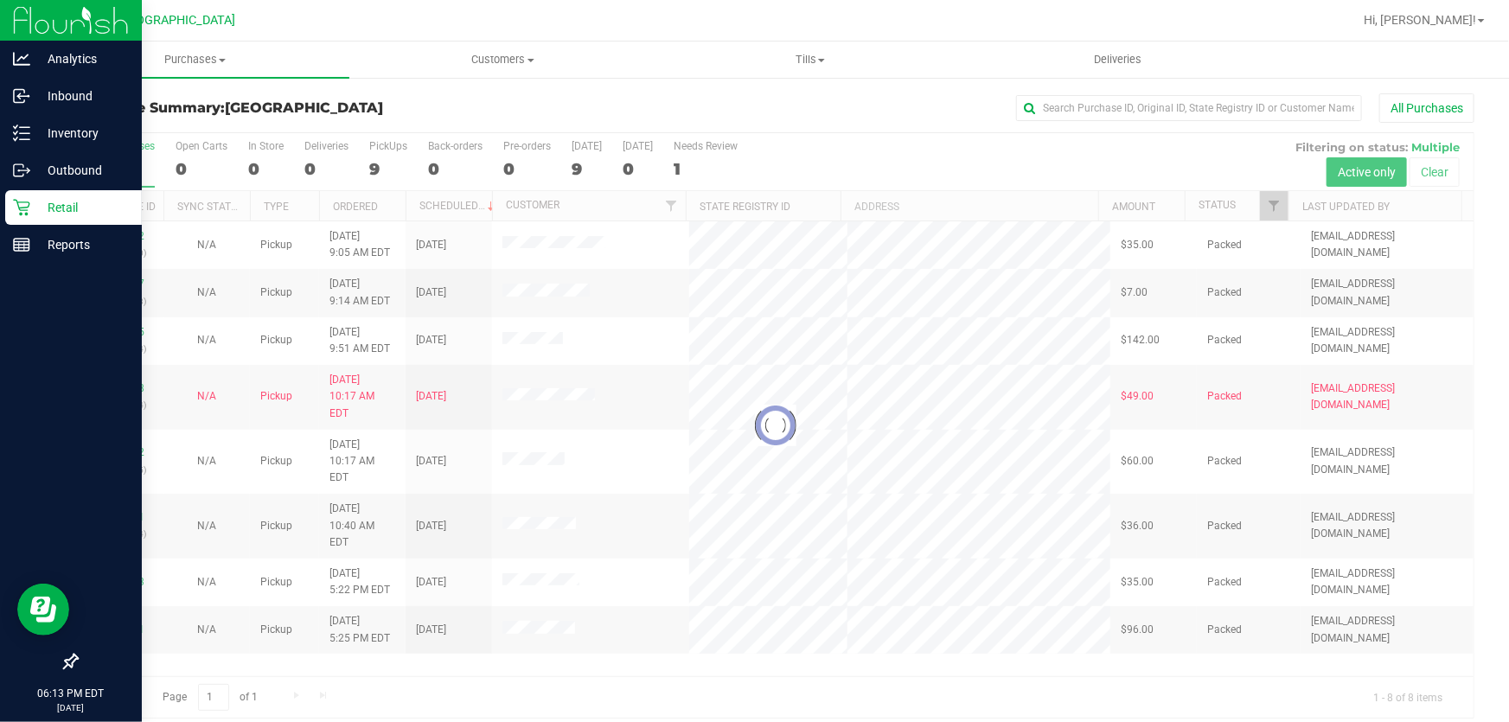
click at [35, 203] on p "Retail" at bounding box center [82, 207] width 104 height 21
click at [35, 201] on p "Retail" at bounding box center [82, 207] width 104 height 21
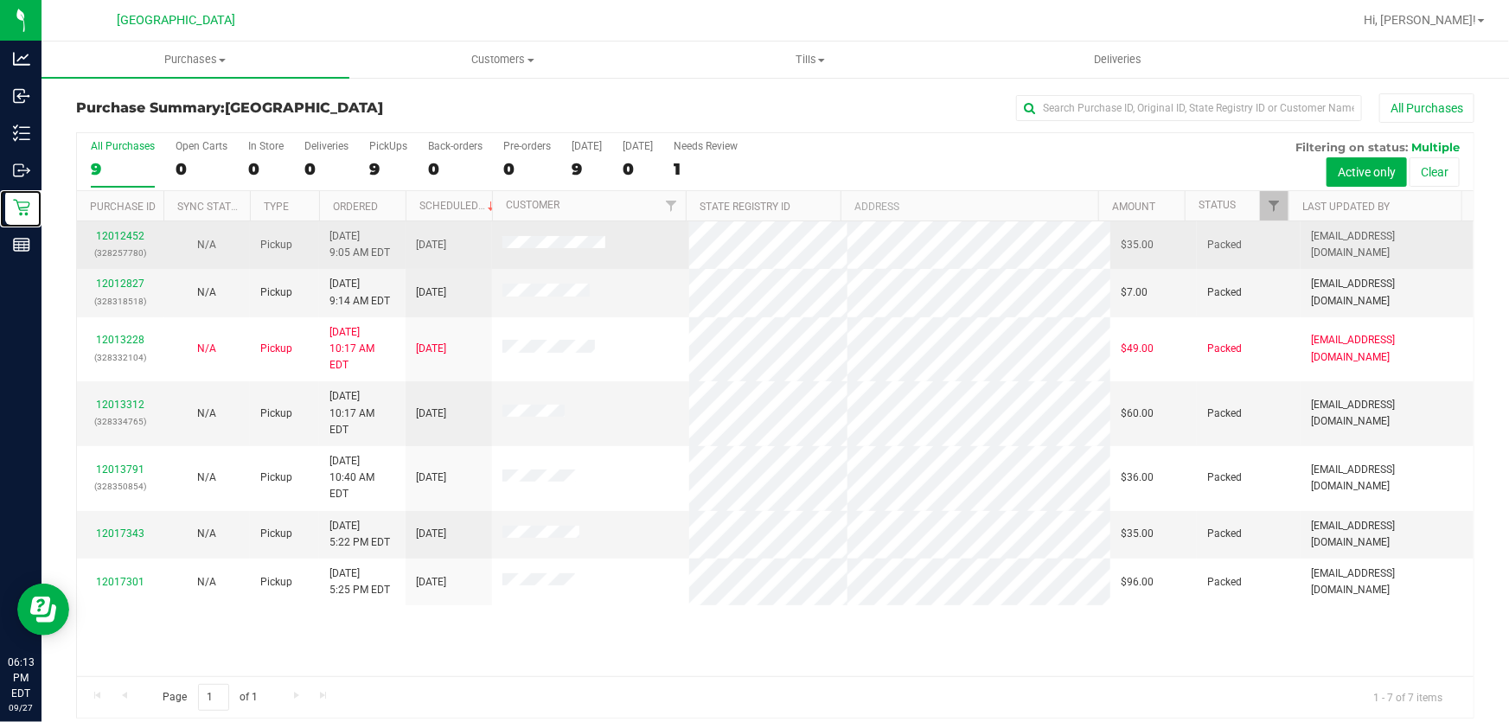
scroll to position [13, 0]
